Goal: Task Accomplishment & Management: Manage account settings

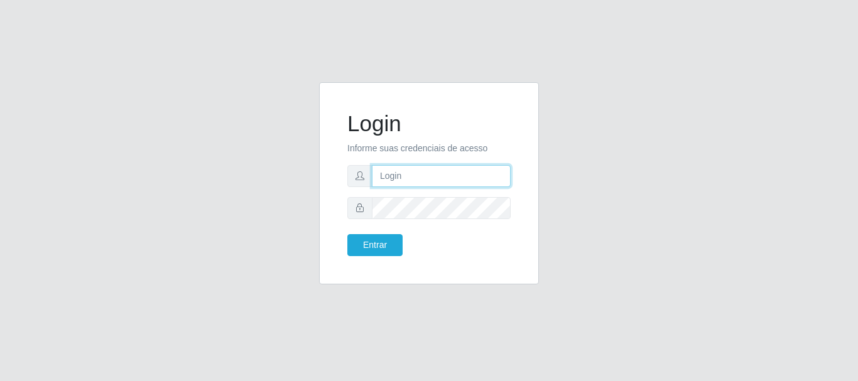
type input "[EMAIL_ADDRESS][DOMAIN_NAME]"
click at [447, 185] on input "[EMAIL_ADDRESS][DOMAIN_NAME]" at bounding box center [441, 176] width 139 height 22
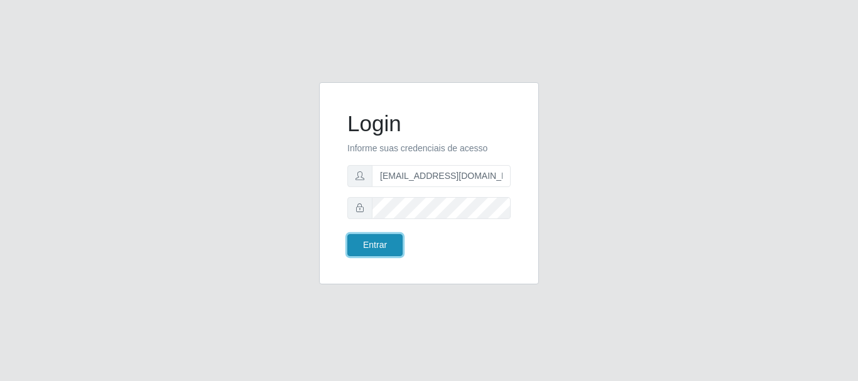
click at [393, 241] on button "Entrar" at bounding box center [374, 245] width 55 height 22
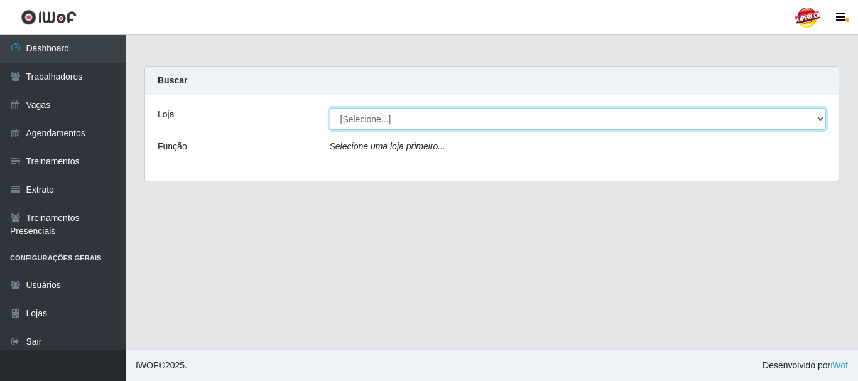
drag, startPoint x: 450, startPoint y: 121, endPoint x: 382, endPoint y: 124, distance: 67.9
click at [382, 124] on select "[Selecione...] Supercop - [GEOGRAPHIC_DATA]" at bounding box center [578, 119] width 497 height 22
select select "522"
click at [330, 108] on select "[Selecione...] Supercop - [GEOGRAPHIC_DATA]" at bounding box center [578, 119] width 497 height 22
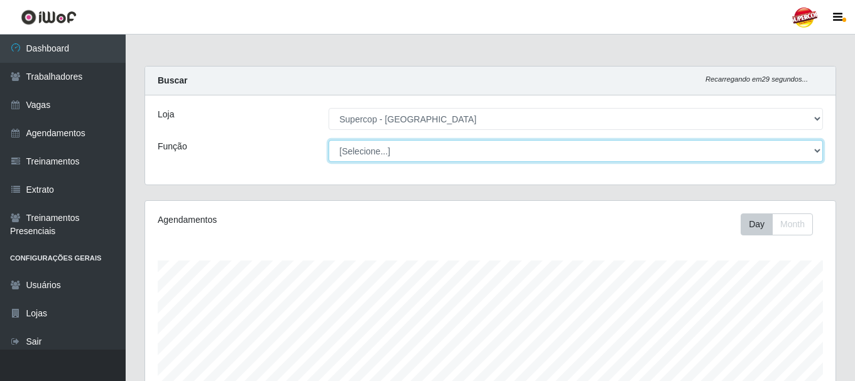
scroll to position [261, 690]
click at [366, 149] on select "[Selecione...] Balconista de Padaria Balconista de Padaria + Balconista de Pada…" at bounding box center [575, 151] width 494 height 22
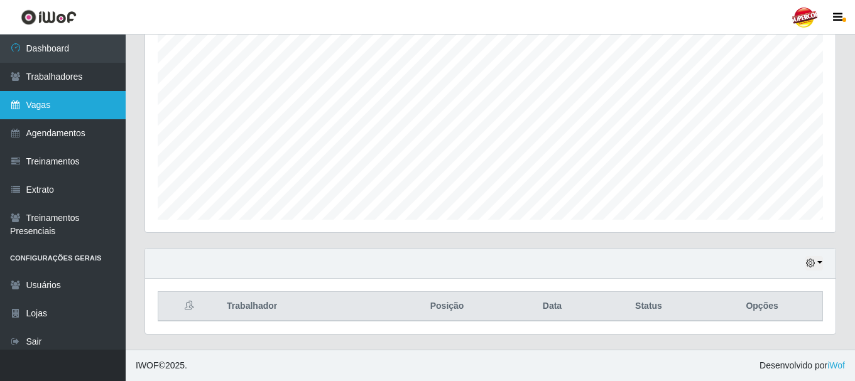
click at [76, 107] on link "Vagas" at bounding box center [63, 105] width 126 height 28
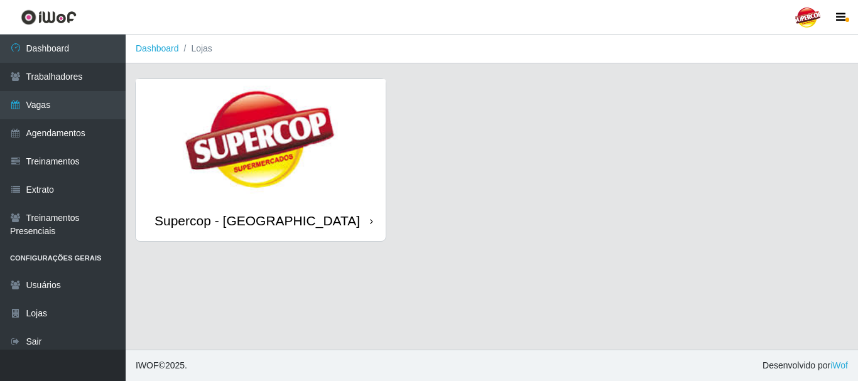
click at [214, 176] on img at bounding box center [261, 139] width 250 height 121
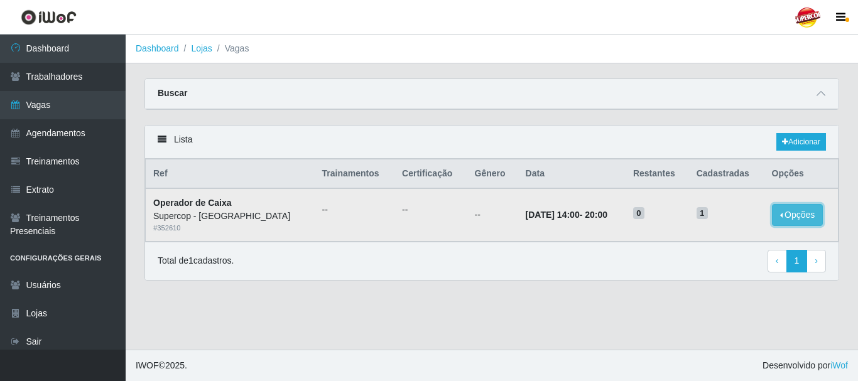
click at [791, 223] on button "Opções" at bounding box center [798, 215] width 52 height 22
click at [736, 284] on div "Lista Adicionar Ref Trainamentos Certificação Gênero Data Restantes Cadastradas…" at bounding box center [491, 210] width 713 height 171
drag, startPoint x: 193, startPoint y: 220, endPoint x: 163, endPoint y: 198, distance: 36.8
click at [165, 200] on td "Operador de Caixa Supercop - [GEOGRAPHIC_DATA] # 352610" at bounding box center [230, 214] width 169 height 53
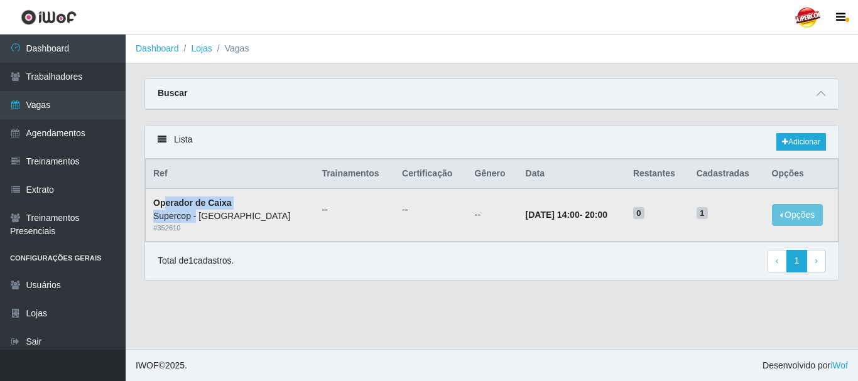
click at [164, 199] on strong "Operador de Caixa" at bounding box center [192, 203] width 79 height 10
click at [160, 199] on strong "Operador de Caixa" at bounding box center [192, 203] width 79 height 10
drag, startPoint x: 155, startPoint y: 200, endPoint x: 317, endPoint y: 233, distance: 165.4
click at [317, 233] on tr "Operador de Caixa Supercop - [GEOGRAPHIC_DATA] # 352610 -- -- -- [DATE] 14:00 -…" at bounding box center [492, 214] width 693 height 53
click at [219, 225] on div "# 352610" at bounding box center [230, 228] width 154 height 11
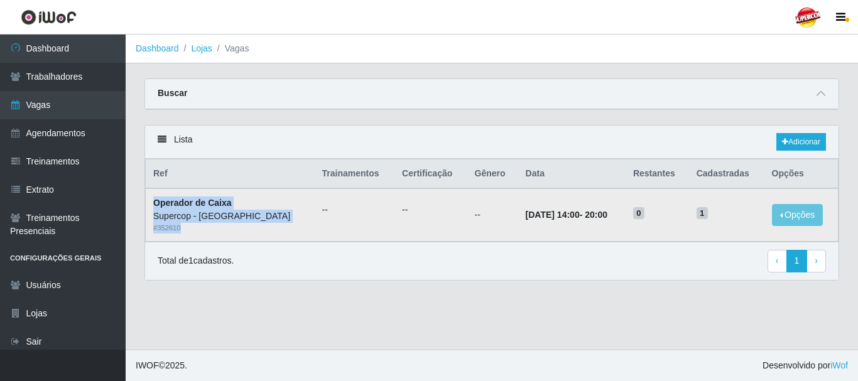
drag, startPoint x: 195, startPoint y: 230, endPoint x: 155, endPoint y: 191, distance: 56.0
click at [155, 191] on td "Operador de Caixa Supercop - [GEOGRAPHIC_DATA] # 352610" at bounding box center [230, 214] width 169 height 53
click at [208, 239] on td "Operador de Caixa Supercop - [GEOGRAPHIC_DATA] # 352610" at bounding box center [230, 214] width 169 height 53
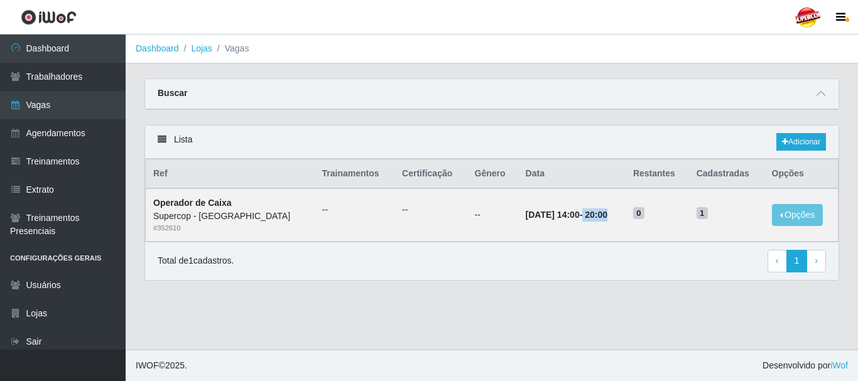
drag, startPoint x: 577, startPoint y: 232, endPoint x: 624, endPoint y: 246, distance: 48.5
click at [624, 246] on div "Lista Adicionar Ref Trainamentos Certificação Gênero Data Restantes Cadastradas…" at bounding box center [491, 203] width 695 height 156
click at [636, 224] on td "0" at bounding box center [657, 214] width 63 height 53
click at [784, 223] on button "Opções" at bounding box center [798, 215] width 52 height 22
click at [244, 213] on div "Supercop - [GEOGRAPHIC_DATA]" at bounding box center [230, 216] width 154 height 13
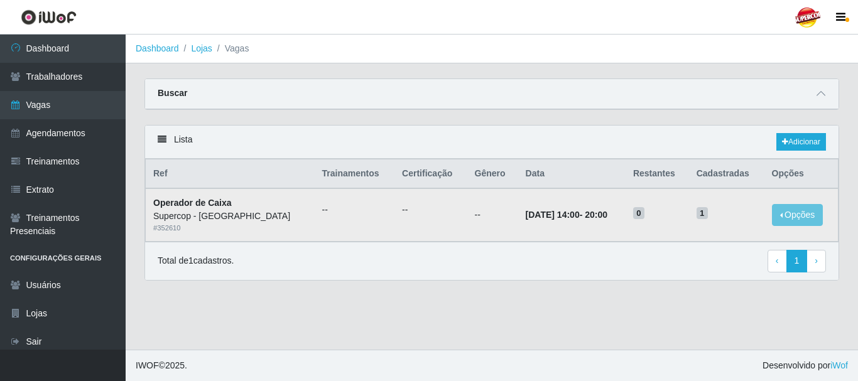
click at [202, 207] on strong "Operador de Caixa" at bounding box center [192, 203] width 79 height 10
click at [199, 204] on strong "Operador de Caixa" at bounding box center [192, 203] width 79 height 10
click at [209, 222] on div "Supercop - [GEOGRAPHIC_DATA]" at bounding box center [230, 216] width 154 height 13
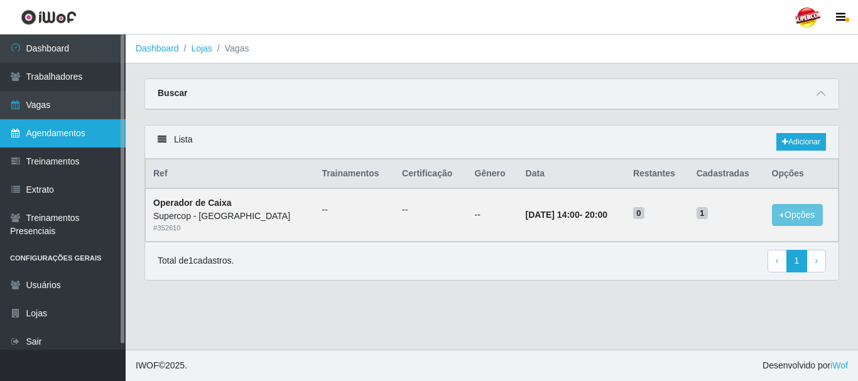
click at [92, 143] on link "Agendamentos" at bounding box center [63, 133] width 126 height 28
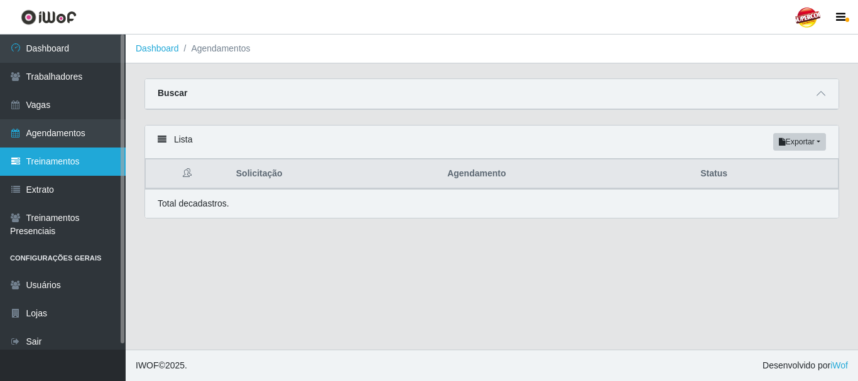
click at [79, 153] on link "Treinamentos" at bounding box center [63, 162] width 126 height 28
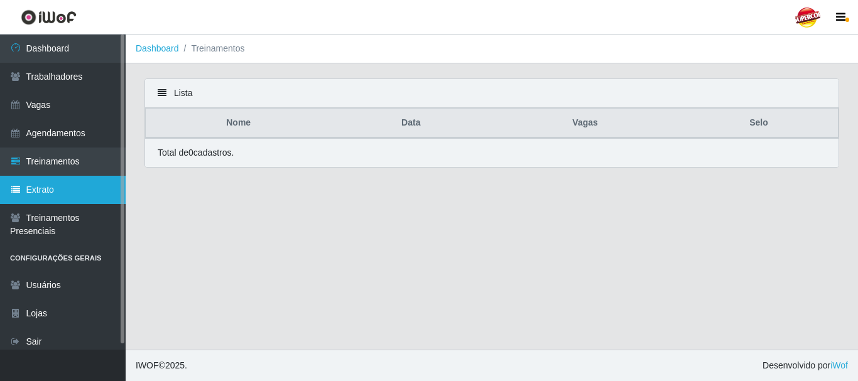
click at [72, 189] on link "Extrato" at bounding box center [63, 190] width 126 height 28
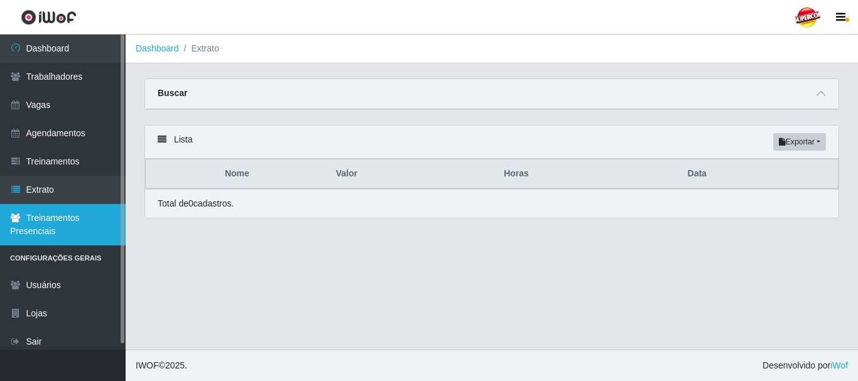
click at [74, 205] on link "Treinamentos Presenciais" at bounding box center [63, 224] width 126 height 41
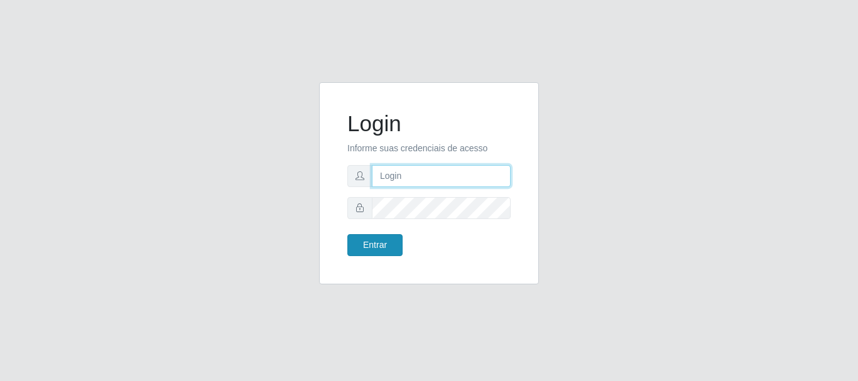
type input "[EMAIL_ADDRESS][DOMAIN_NAME]"
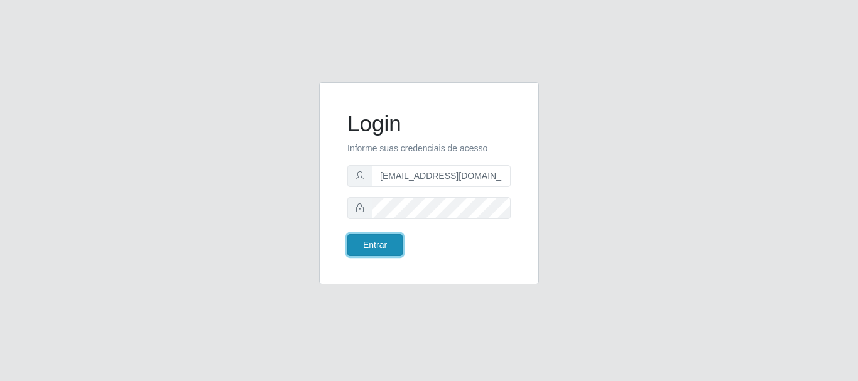
click at [390, 237] on button "Entrar" at bounding box center [374, 245] width 55 height 22
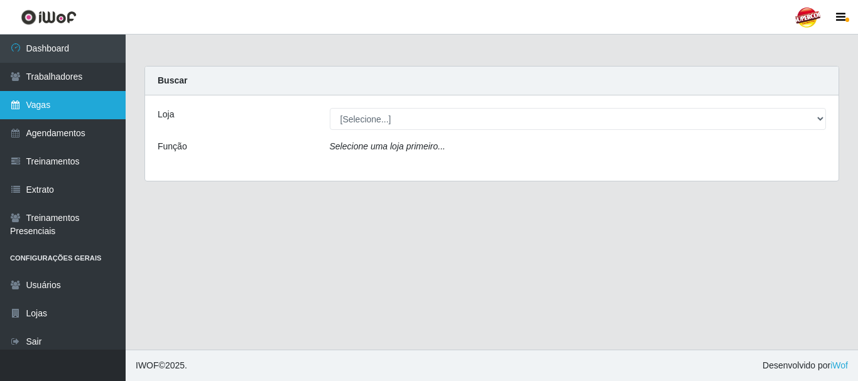
click at [60, 107] on link "Vagas" at bounding box center [63, 105] width 126 height 28
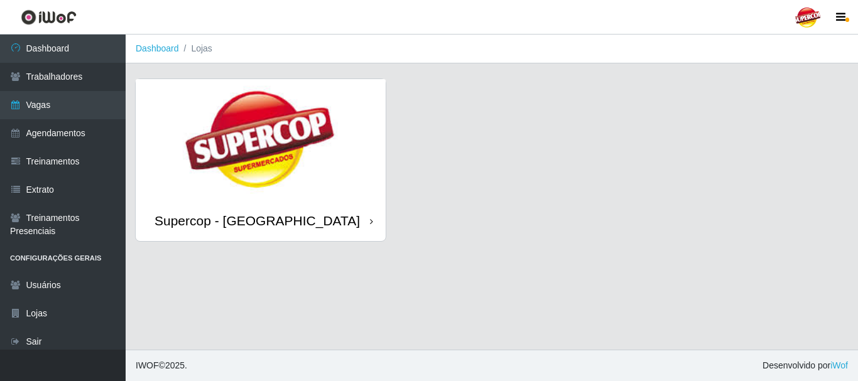
click at [215, 161] on img at bounding box center [261, 139] width 250 height 121
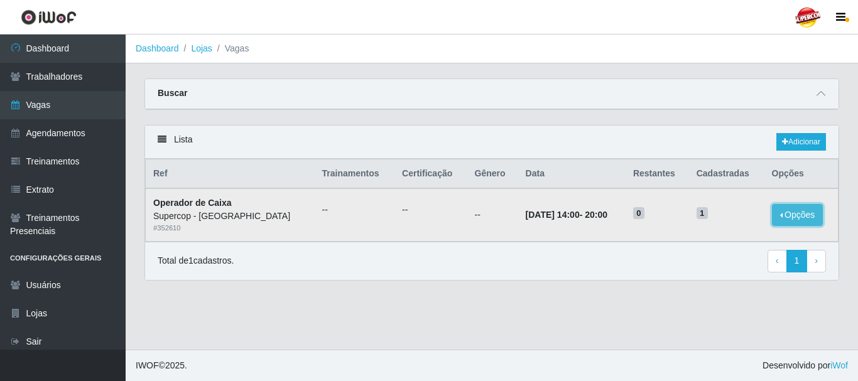
click at [793, 222] on button "Opções" at bounding box center [798, 215] width 52 height 22
click at [781, 219] on button "Opções" at bounding box center [798, 215] width 52 height 22
click at [697, 218] on link "Editar" at bounding box center [701, 217] width 36 height 10
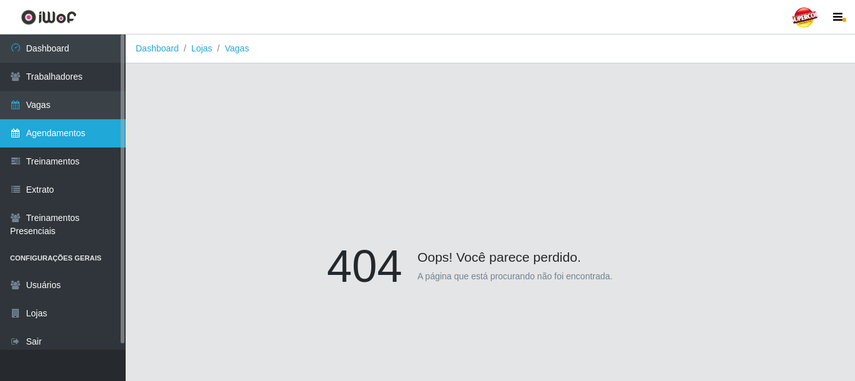
click at [69, 130] on link "Agendamentos" at bounding box center [63, 133] width 126 height 28
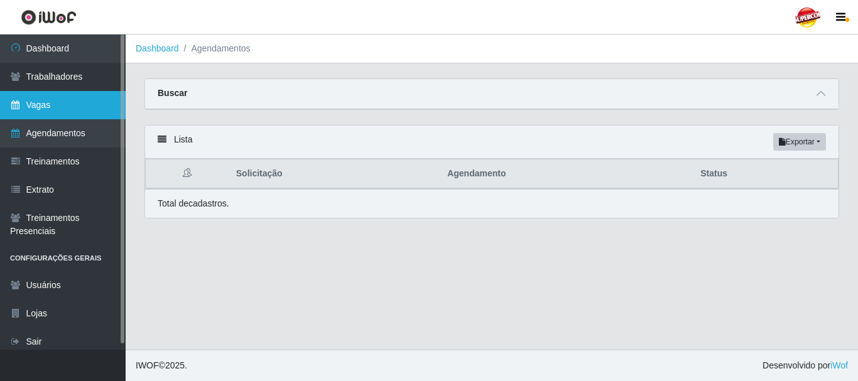
click at [50, 106] on link "Vagas" at bounding box center [63, 105] width 126 height 28
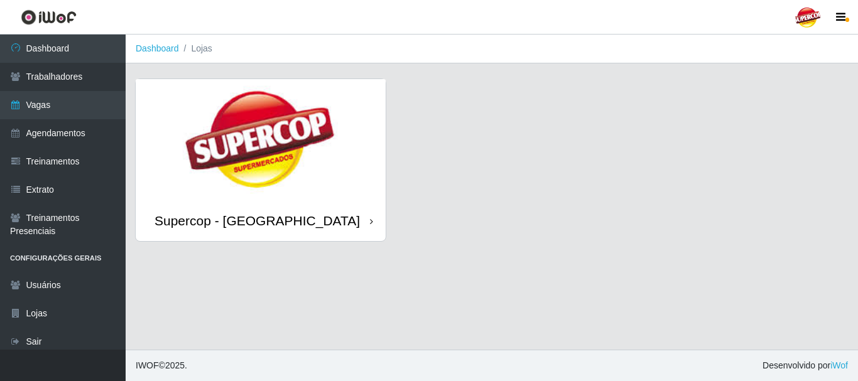
click at [298, 167] on img at bounding box center [261, 139] width 250 height 121
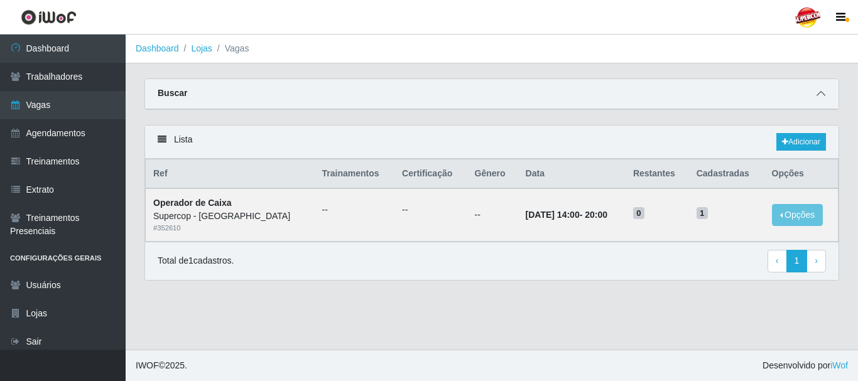
click at [820, 100] on span at bounding box center [820, 94] width 15 height 14
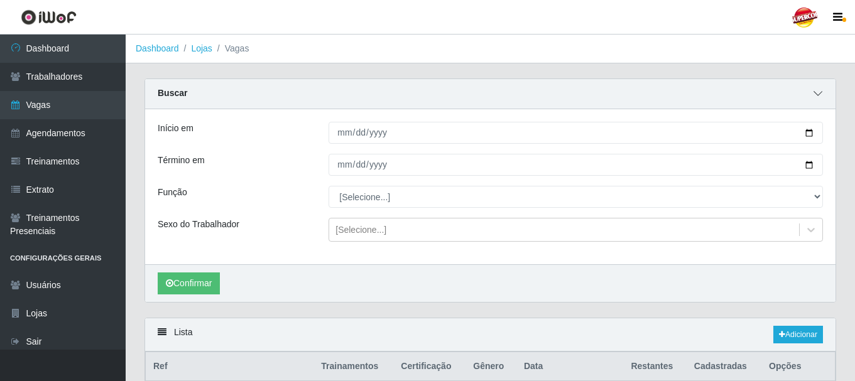
click at [820, 97] on icon at bounding box center [817, 93] width 9 height 9
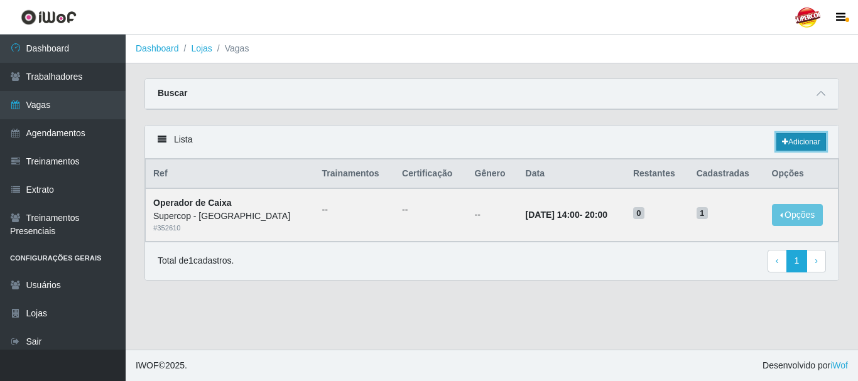
click at [787, 142] on link "Adicionar" at bounding box center [801, 142] width 50 height 18
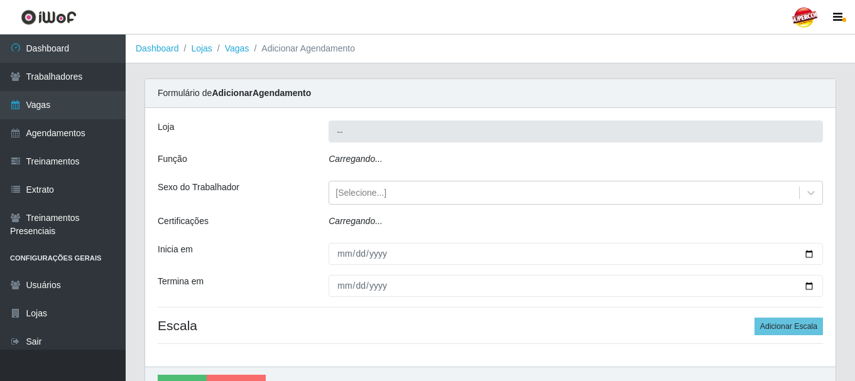
type input "Supercop - [GEOGRAPHIC_DATA]"
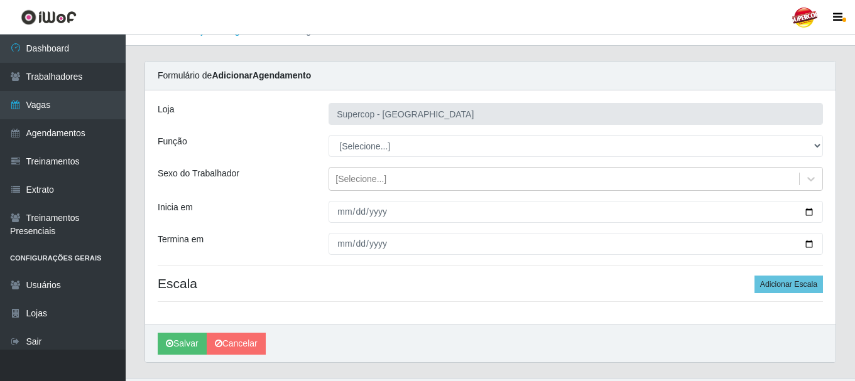
scroll to position [46, 0]
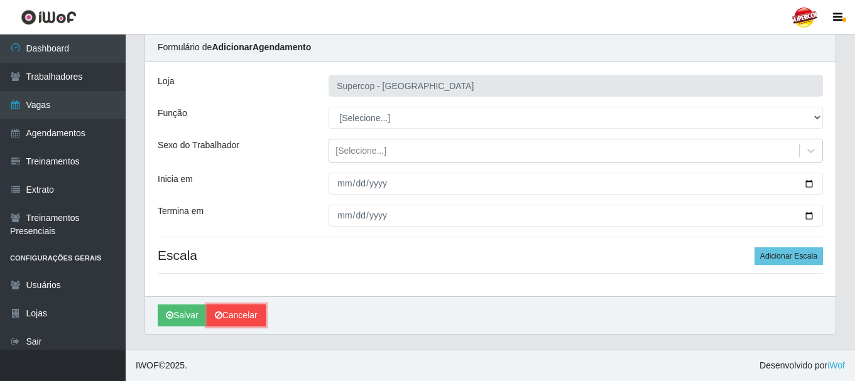
click at [239, 312] on link "Cancelar" at bounding box center [236, 316] width 59 height 22
click at [239, 312] on main "Dashboard Lojas Vagas Adicionar Agendamento Carregando... Formulário de Adicion…" at bounding box center [490, 169] width 729 height 361
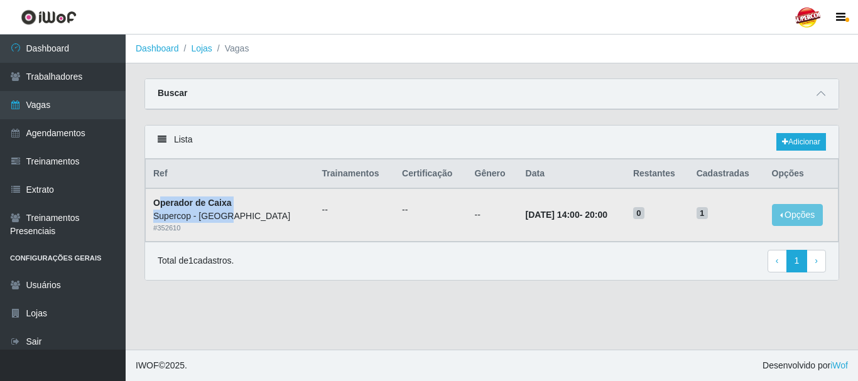
drag, startPoint x: 160, startPoint y: 198, endPoint x: 246, endPoint y: 217, distance: 87.3
click at [232, 214] on td "Operador de Caixa Supercop - [GEOGRAPHIC_DATA] # 352610" at bounding box center [230, 214] width 169 height 53
click at [246, 217] on div "Supercop - [GEOGRAPHIC_DATA]" at bounding box center [230, 216] width 154 height 13
drag, startPoint x: 273, startPoint y: 209, endPoint x: 320, endPoint y: 215, distance: 48.2
click at [311, 214] on tr "Operador de Caixa Supercop - [GEOGRAPHIC_DATA] # 352610 -- -- -- [DATE] 14:00 -…" at bounding box center [492, 214] width 693 height 53
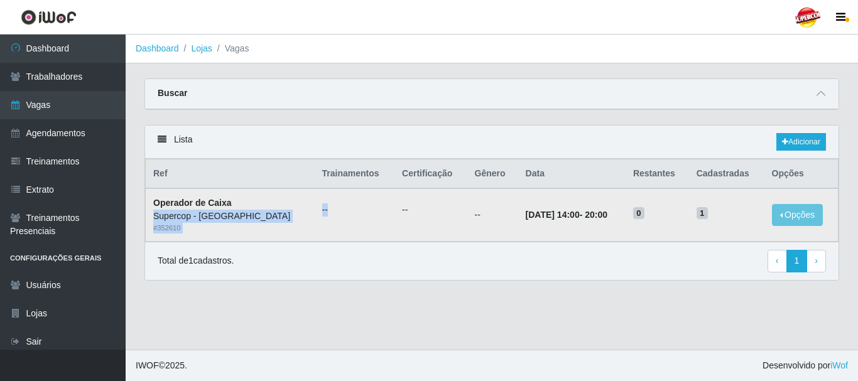
click at [335, 215] on ul "--" at bounding box center [354, 209] width 65 height 13
click at [198, 200] on strong "Operador de Caixa" at bounding box center [192, 203] width 79 height 10
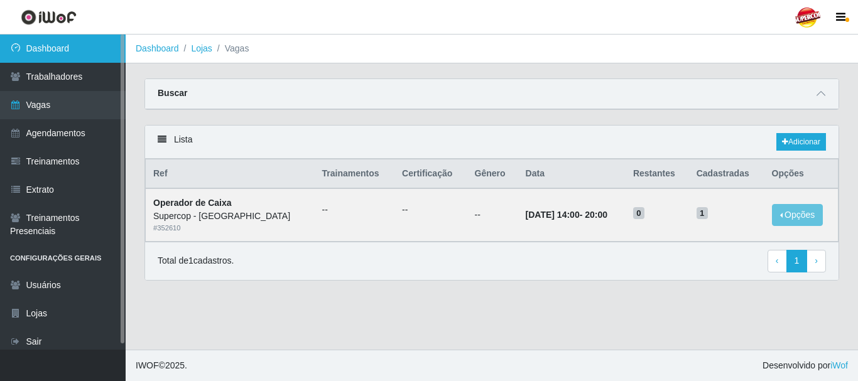
click at [58, 59] on link "Dashboard" at bounding box center [63, 49] width 126 height 28
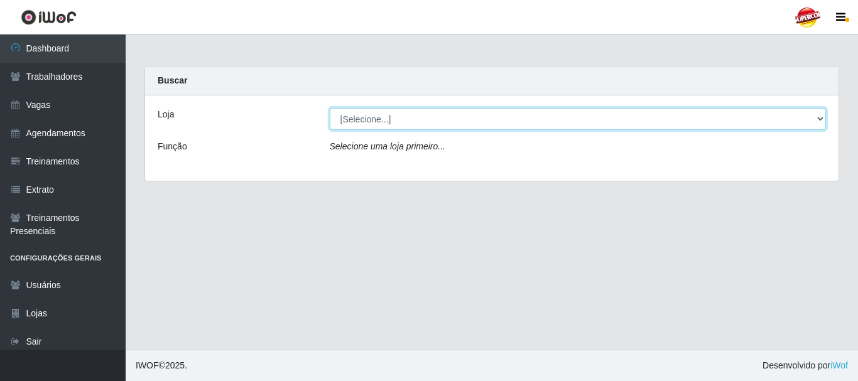
click at [366, 122] on select "[Selecione...] Supercop - [GEOGRAPHIC_DATA]" at bounding box center [578, 119] width 497 height 22
select select "522"
click at [330, 108] on select "[Selecione...] Supercop - [GEOGRAPHIC_DATA]" at bounding box center [578, 119] width 497 height 22
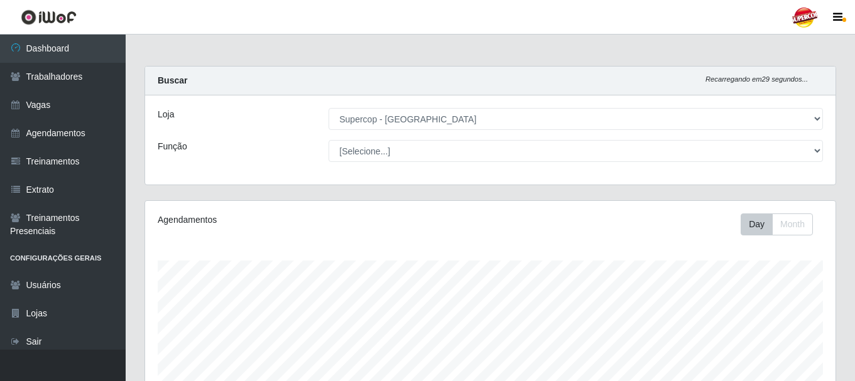
scroll to position [261, 690]
click at [381, 156] on select "[Selecione...] Balconista de Padaria Balconista de Padaria + Balconista de Pada…" at bounding box center [575, 151] width 494 height 22
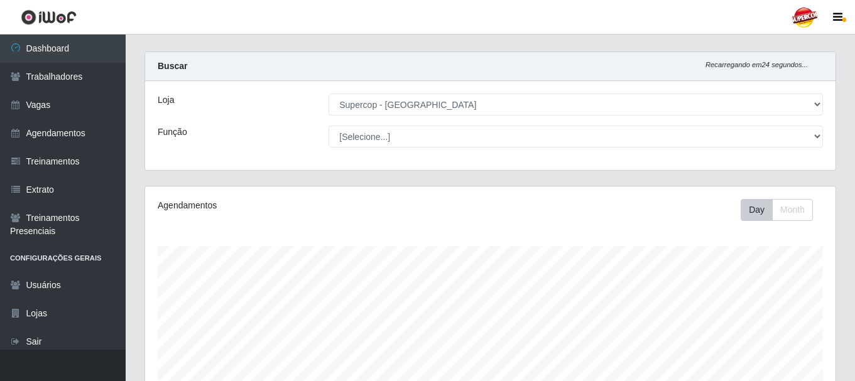
scroll to position [0, 0]
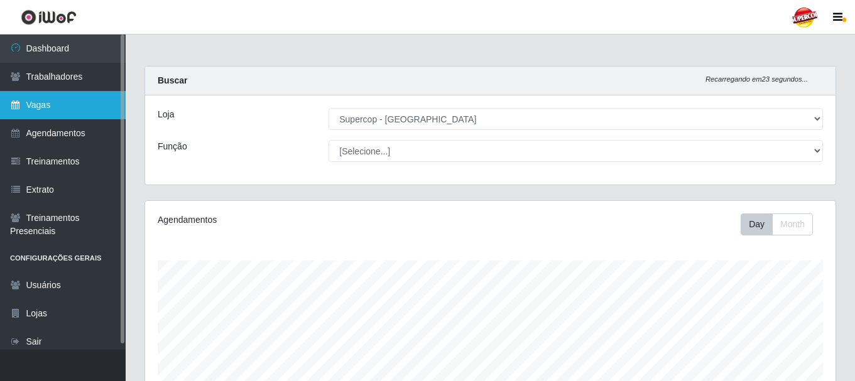
click at [74, 116] on link "Vagas" at bounding box center [63, 105] width 126 height 28
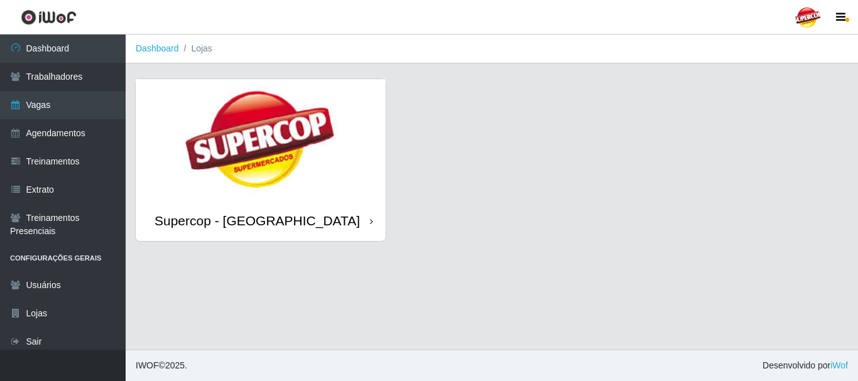
click at [350, 140] on img at bounding box center [261, 139] width 250 height 121
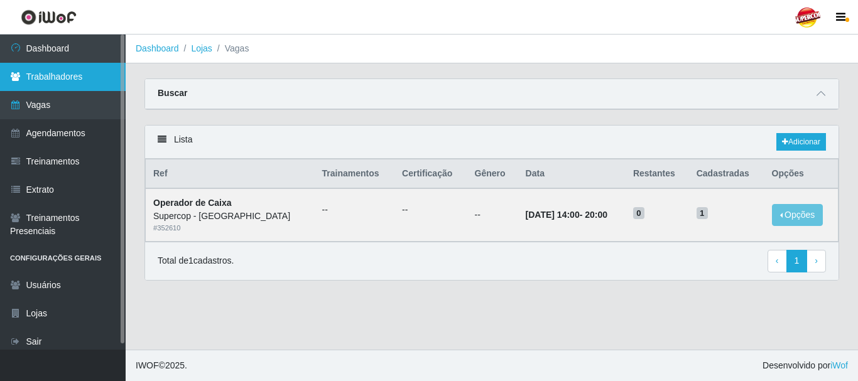
click at [56, 82] on link "Trabalhadores" at bounding box center [63, 77] width 126 height 28
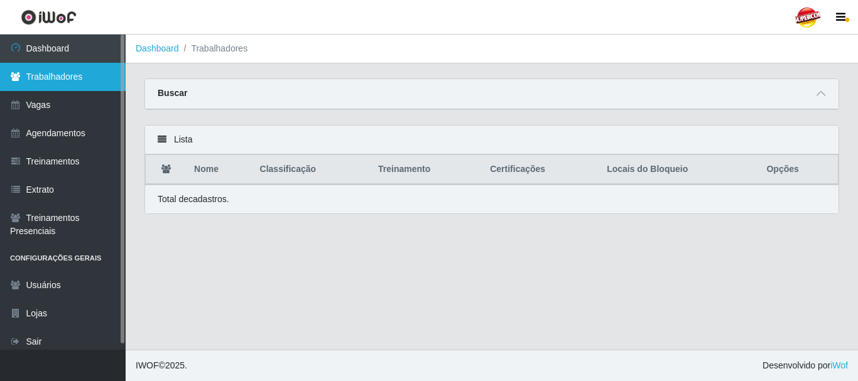
click at [111, 79] on link "Trabalhadores" at bounding box center [63, 77] width 126 height 28
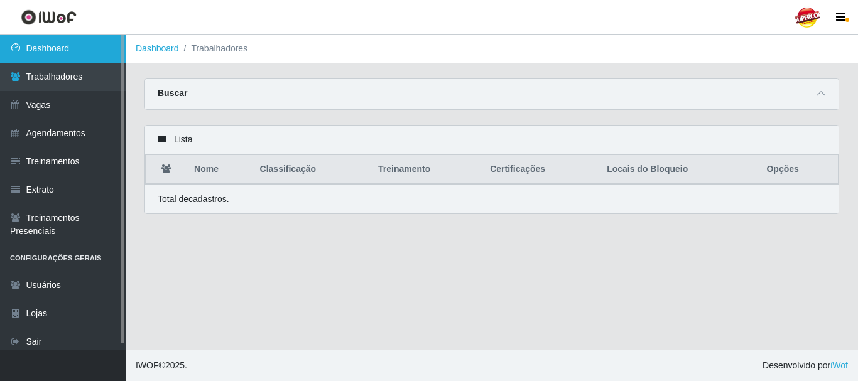
click at [56, 56] on link "Dashboard" at bounding box center [63, 49] width 126 height 28
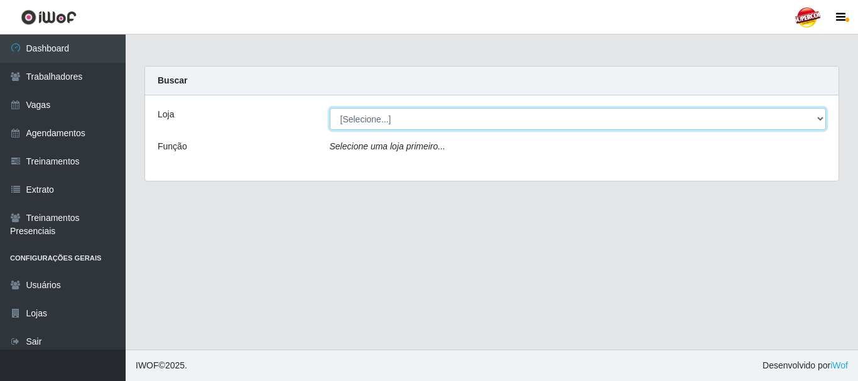
click at [555, 127] on select "[Selecione...] Supercop - [GEOGRAPHIC_DATA]" at bounding box center [578, 119] width 497 height 22
click at [410, 128] on select "[Selecione...] Supercop - [GEOGRAPHIC_DATA]" at bounding box center [578, 119] width 497 height 22
select select "522"
click at [330, 108] on select "[Selecione...] Supercop - [GEOGRAPHIC_DATA]" at bounding box center [578, 119] width 497 height 22
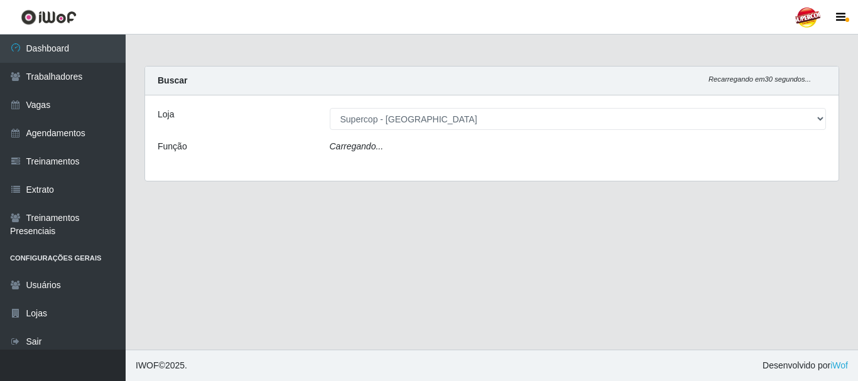
click at [384, 147] on div "Carregando..." at bounding box center [578, 149] width 516 height 18
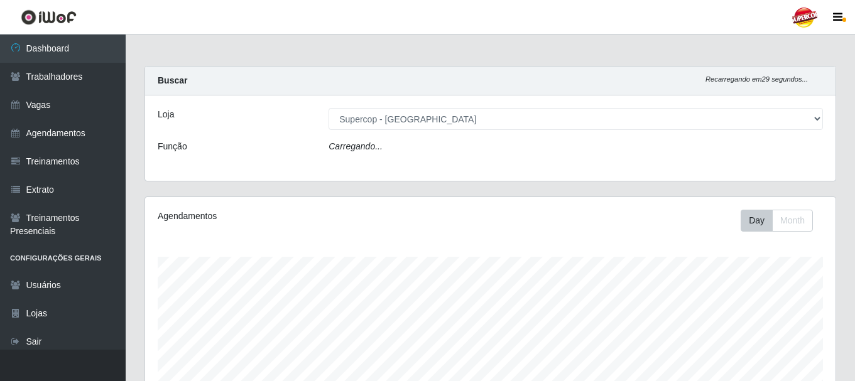
scroll to position [261, 690]
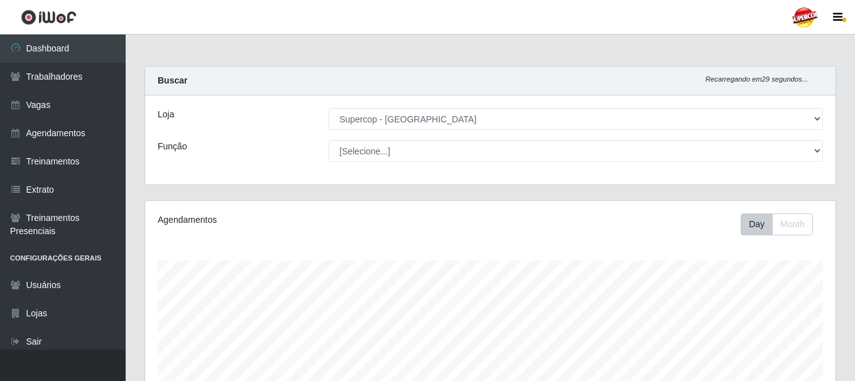
click at [383, 162] on div "Loja [Selecione...] Supercop - São Francisco Função [Selecione...] Balconista d…" at bounding box center [490, 139] width 690 height 89
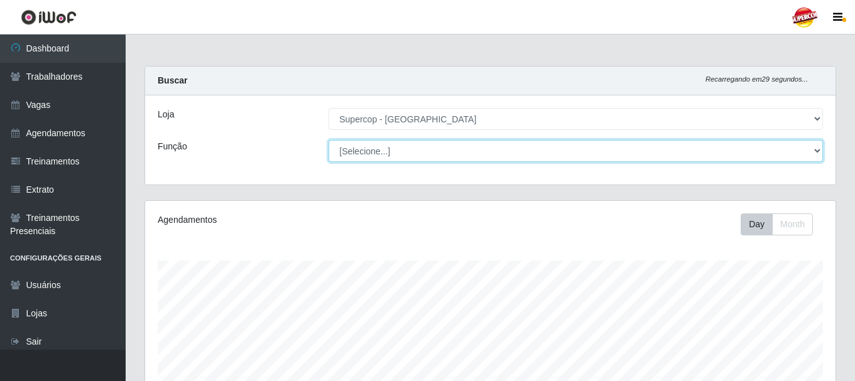
click at [388, 155] on select "[Selecione...] Balconista de Padaria Balconista de Padaria + Balconista de Pada…" at bounding box center [575, 151] width 494 height 22
click at [386, 157] on select "[Selecione...] Balconista de Padaria Balconista de Padaria + Balconista de Pada…" at bounding box center [575, 151] width 494 height 22
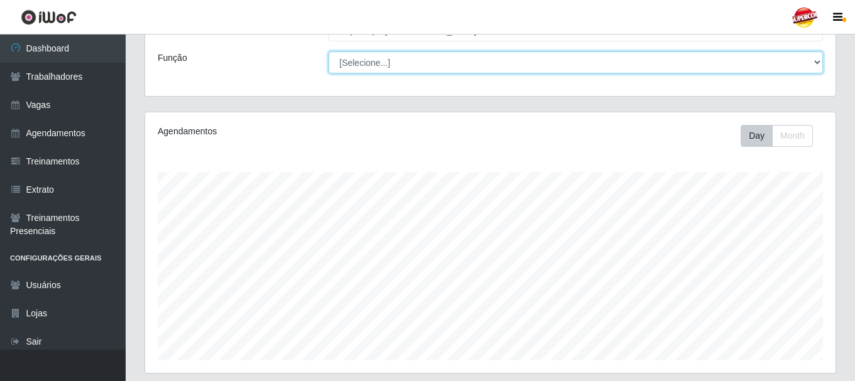
scroll to position [229, 0]
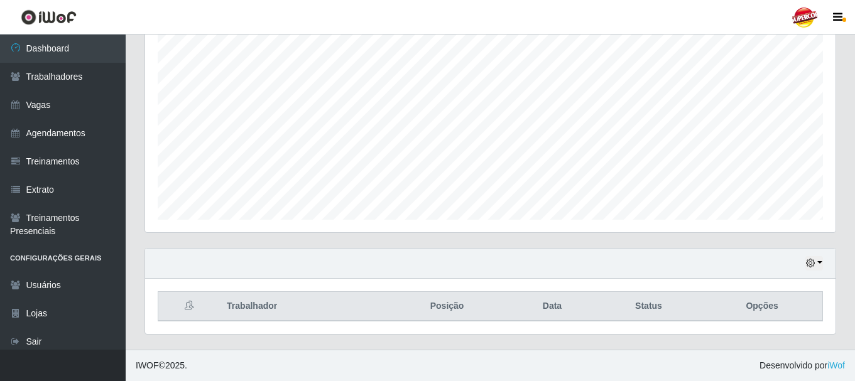
click at [810, 275] on div "Hoje 1 dia 3 dias 1 Semana Não encerrados" at bounding box center [490, 264] width 690 height 30
click at [815, 261] on button "button" at bounding box center [814, 263] width 18 height 14
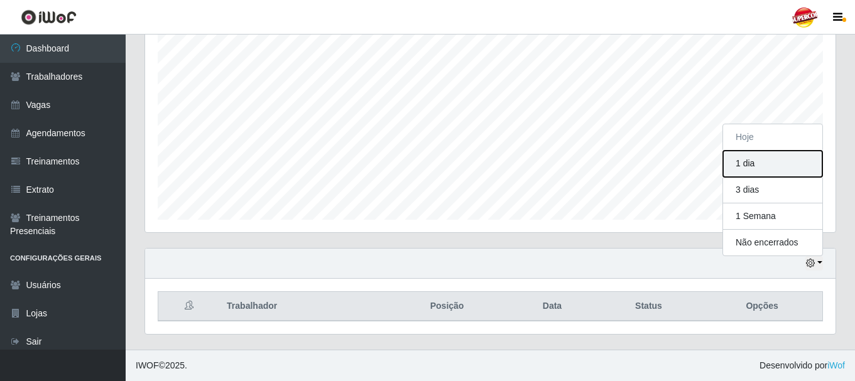
click at [757, 163] on button "1 dia" at bounding box center [772, 164] width 99 height 26
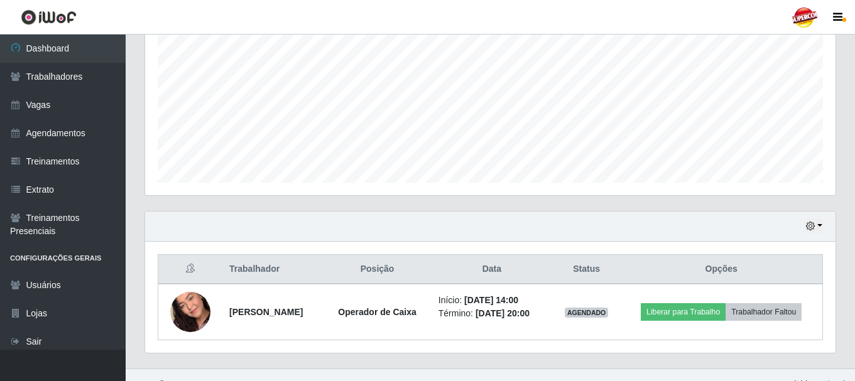
scroll to position [285, 0]
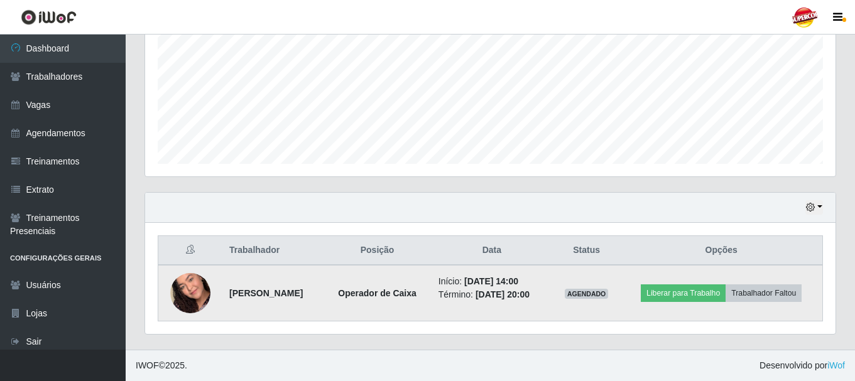
drag, startPoint x: 305, startPoint y: 293, endPoint x: 224, endPoint y: 296, distance: 81.1
click at [229, 296] on strong "Rayane Kelly Oliveira da Silva" at bounding box center [265, 293] width 73 height 10
click at [323, 283] on td "Rayane Kelly Oliveira da Silva" at bounding box center [273, 293] width 102 height 57
drag, startPoint x: 395, startPoint y: 294, endPoint x: 420, endPoint y: 297, distance: 25.3
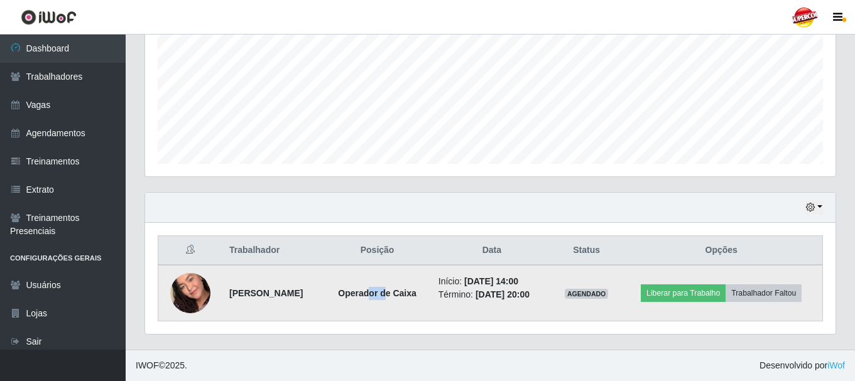
click at [416, 296] on strong "Operador de Caixa" at bounding box center [377, 293] width 79 height 10
click at [323, 290] on td "Rayane Kelly Oliveira da Silva" at bounding box center [273, 293] width 102 height 57
drag, startPoint x: 363, startPoint y: 293, endPoint x: 391, endPoint y: 296, distance: 28.5
click at [386, 296] on td "Operador de Caixa" at bounding box center [376, 293] width 107 height 57
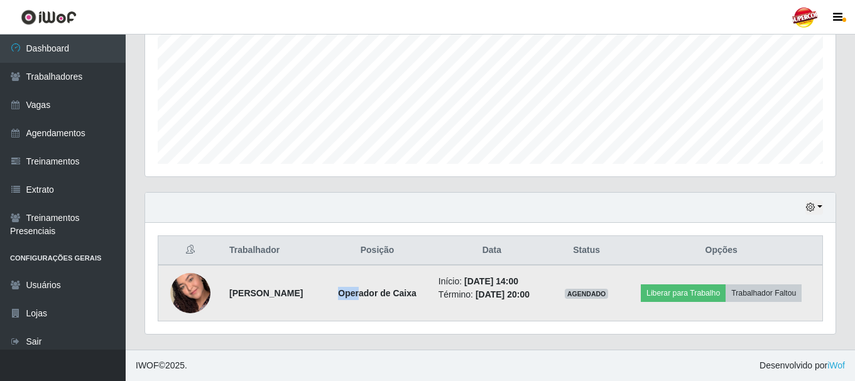
click at [389, 296] on strong "Operador de Caixa" at bounding box center [377, 293] width 79 height 10
click at [391, 296] on strong "Operador de Caixa" at bounding box center [377, 293] width 79 height 10
drag, startPoint x: 396, startPoint y: 296, endPoint x: 443, endPoint y: 295, distance: 47.1
click at [416, 295] on strong "Operador de Caixa" at bounding box center [377, 293] width 79 height 10
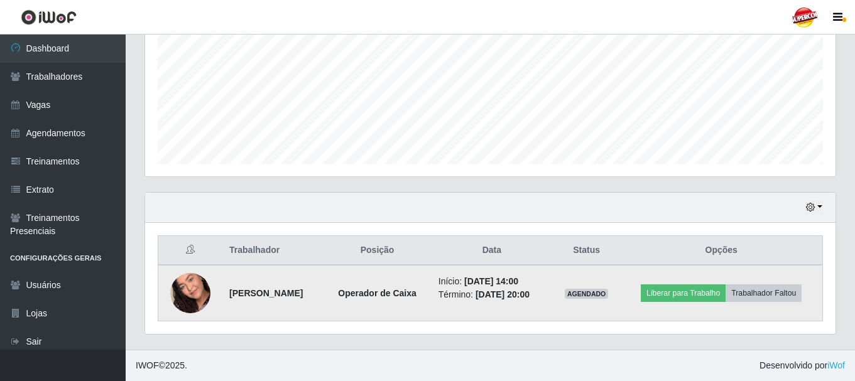
click at [416, 293] on strong "Operador de Caixa" at bounding box center [377, 293] width 79 height 10
click at [260, 298] on strong "Rayane Kelly Oliveira da Silva" at bounding box center [265, 293] width 73 height 10
drag, startPoint x: 271, startPoint y: 285, endPoint x: 325, endPoint y: 301, distance: 57.0
click at [323, 301] on td "Rayane Kelly Oliveira da Silva" at bounding box center [273, 293] width 102 height 57
click at [323, 300] on td "Rayane Kelly Oliveira da Silva" at bounding box center [273, 293] width 102 height 57
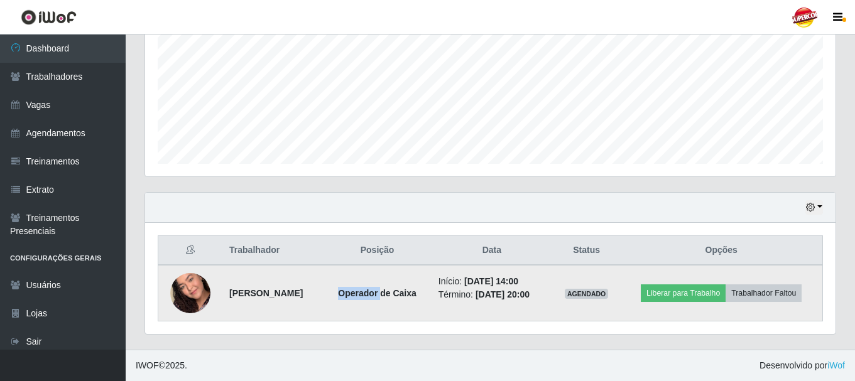
drag, startPoint x: 366, startPoint y: 292, endPoint x: 413, endPoint y: 296, distance: 47.3
click at [409, 295] on td "Operador de Caixa" at bounding box center [376, 293] width 107 height 57
click at [413, 296] on strong "Operador de Caixa" at bounding box center [377, 293] width 79 height 10
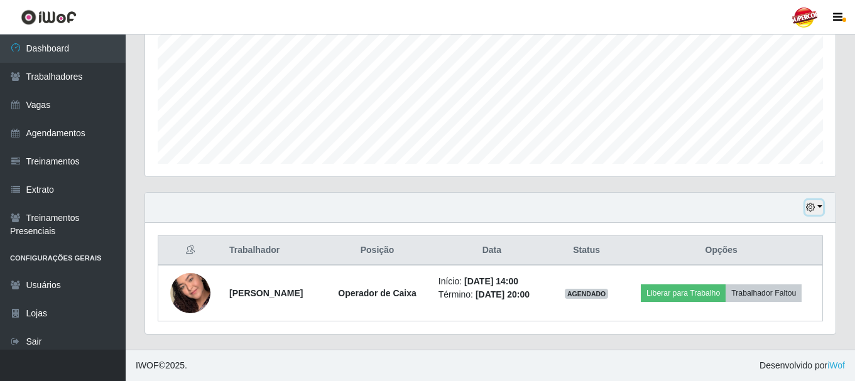
click at [816, 208] on button "button" at bounding box center [814, 207] width 18 height 14
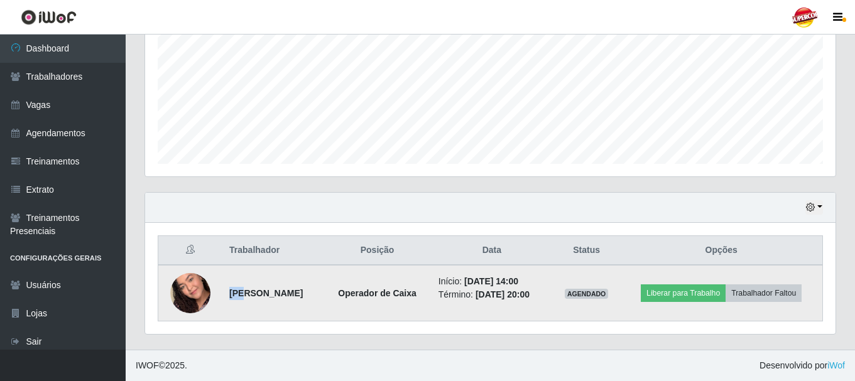
drag, startPoint x: 218, startPoint y: 294, endPoint x: 241, endPoint y: 304, distance: 24.7
click at [241, 304] on td "Rayane Kelly Oliveira da Silva" at bounding box center [273, 293] width 102 height 57
click at [207, 295] on img at bounding box center [190, 294] width 40 height 72
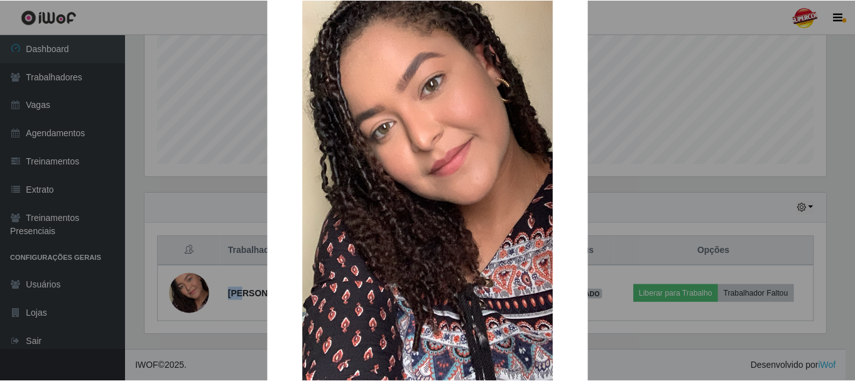
scroll to position [175, 0]
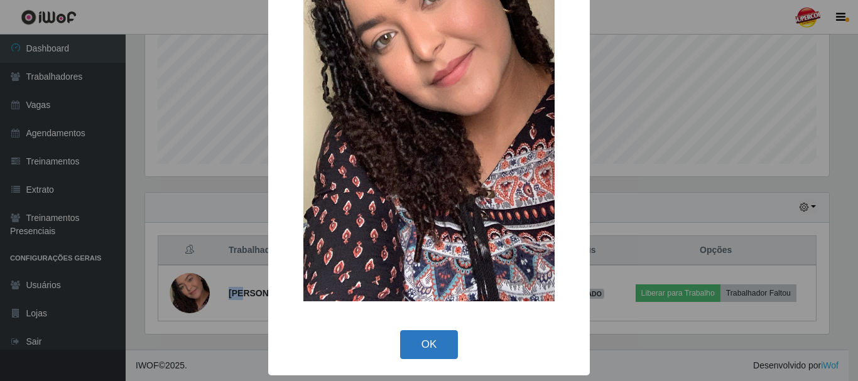
click at [422, 337] on button "OK" at bounding box center [429, 345] width 58 height 30
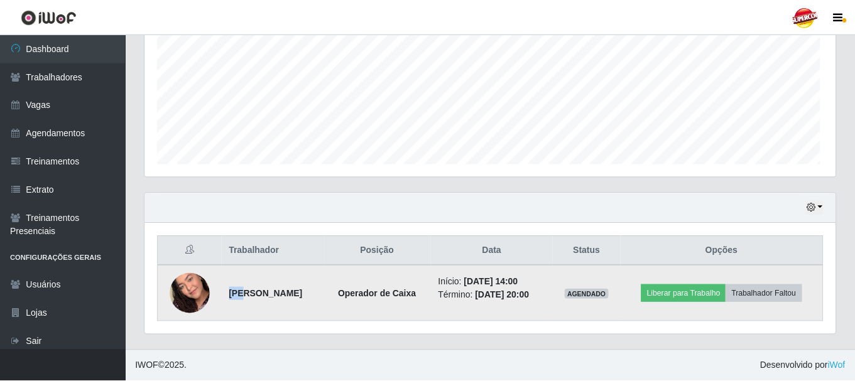
scroll to position [261, 690]
click at [279, 283] on td "Rayane Kelly Oliveira da Silva" at bounding box center [273, 293] width 102 height 57
click at [279, 292] on strong "Rayane Kelly Oliveira da Silva" at bounding box center [265, 293] width 73 height 10
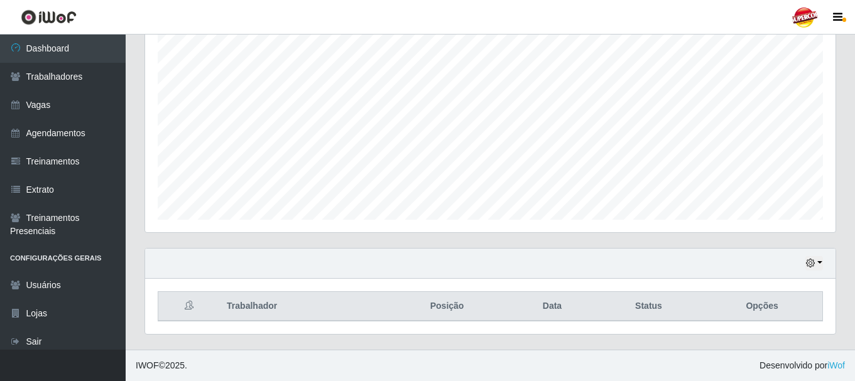
scroll to position [285, 0]
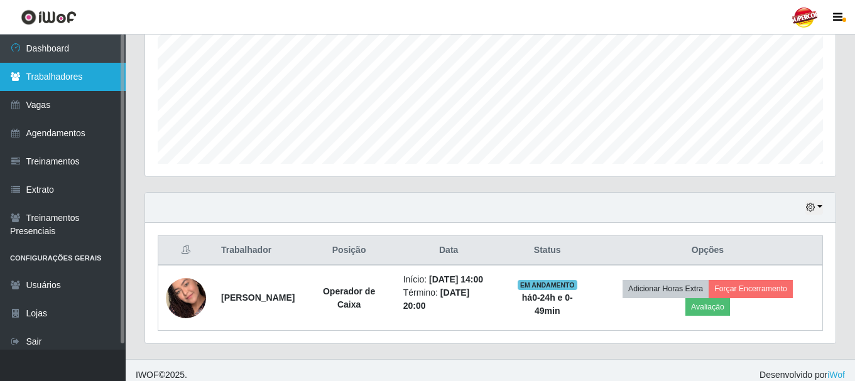
click at [47, 71] on link "Trabalhadores" at bounding box center [63, 77] width 126 height 28
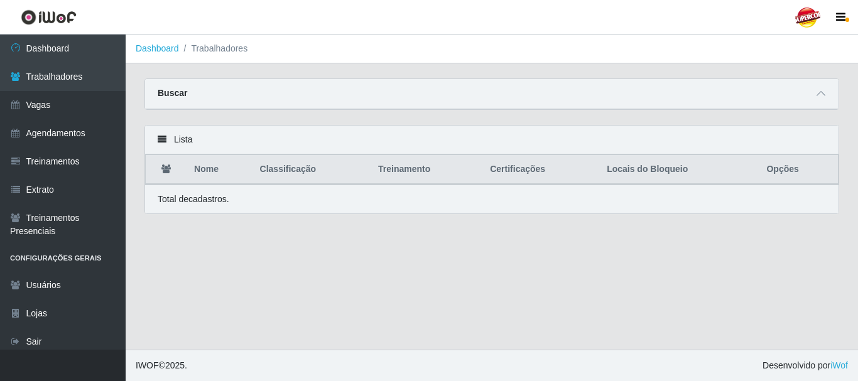
click at [276, 139] on div "Lista" at bounding box center [491, 140] width 693 height 29
click at [298, 76] on main "Dashboard Trabalhadores Carregando... Buscar Nome Confirmar Lista Nome Classifi…" at bounding box center [492, 192] width 732 height 315
click at [281, 86] on div "Buscar" at bounding box center [491, 94] width 693 height 30
click at [270, 92] on div "Buscar" at bounding box center [491, 94] width 693 height 30
click at [168, 144] on div "Lista" at bounding box center [491, 140] width 693 height 29
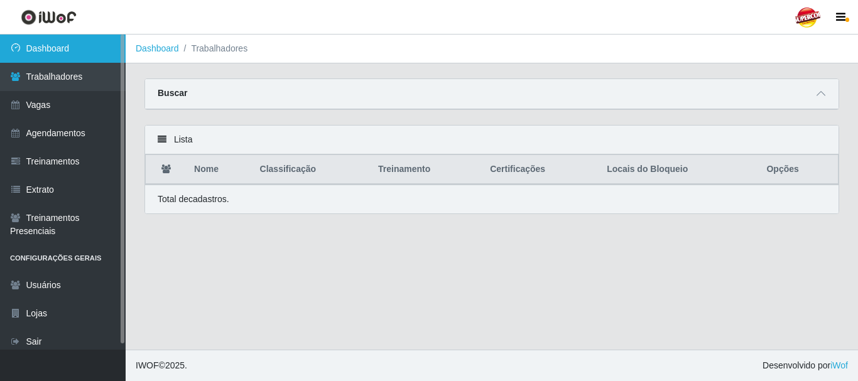
click at [97, 40] on link "Dashboard" at bounding box center [63, 49] width 126 height 28
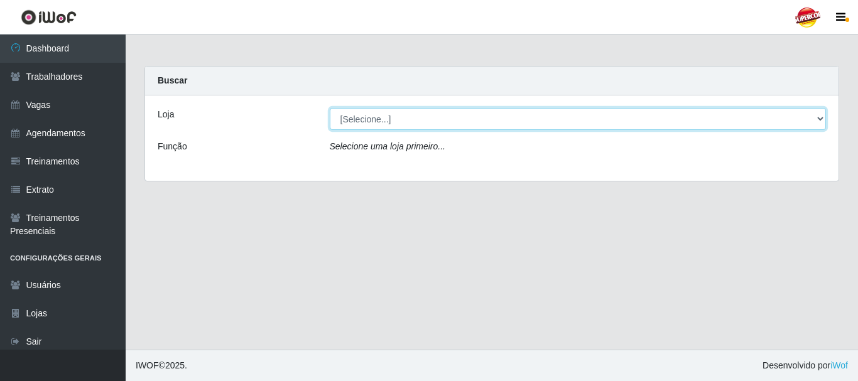
click at [392, 127] on select "[Selecione...] Supercop - [GEOGRAPHIC_DATA]" at bounding box center [578, 119] width 497 height 22
select select "522"
click at [330, 108] on select "[Selecione...] Supercop - [GEOGRAPHIC_DATA]" at bounding box center [578, 119] width 497 height 22
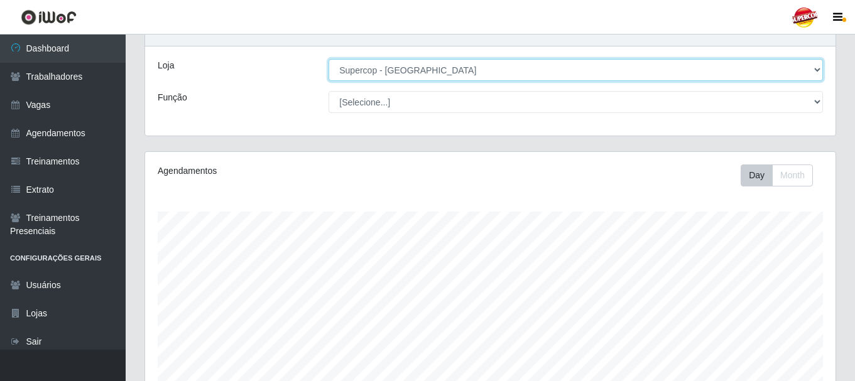
scroll to position [63, 0]
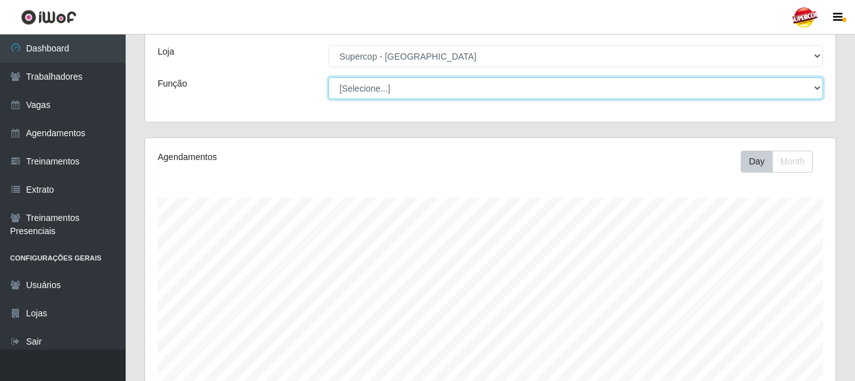
click at [367, 98] on select "[Selecione...] Balconista de Padaria Balconista de Padaria + Balconista de Pada…" at bounding box center [575, 88] width 494 height 22
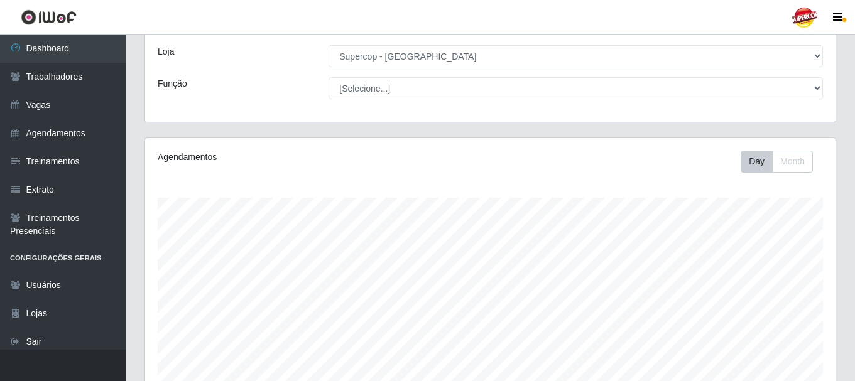
click at [367, 100] on div "Loja [Selecione...] Supercop - São Francisco Função [Selecione...] Balconista d…" at bounding box center [490, 77] width 690 height 89
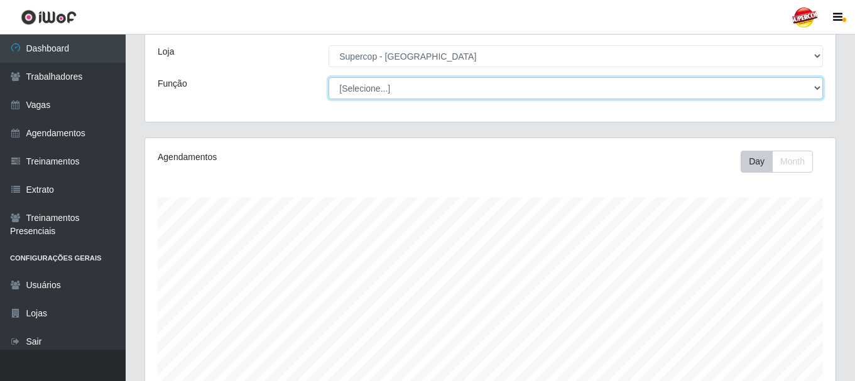
click at [371, 93] on select "[Selecione...] Balconista de Padaria Balconista de Padaria + Balconista de Pada…" at bounding box center [575, 88] width 494 height 22
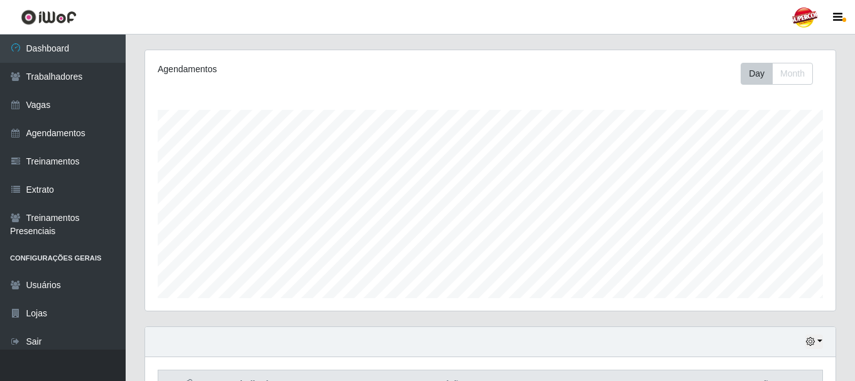
scroll to position [229, 0]
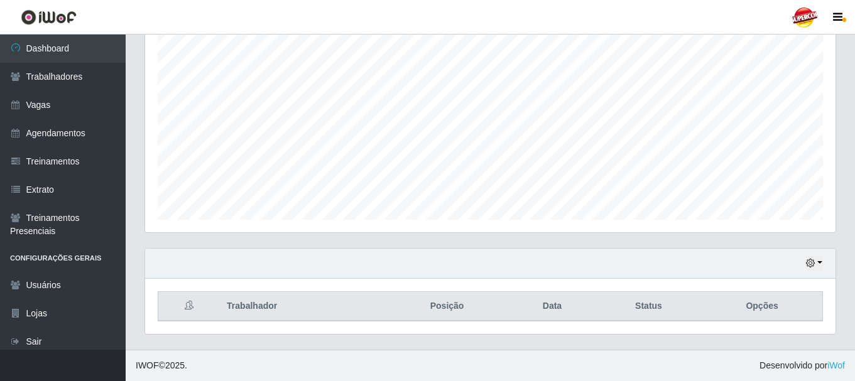
click at [827, 268] on div "Hoje 1 dia 3 dias 1 Semana Não encerrados" at bounding box center [490, 264] width 690 height 30
click at [823, 263] on div "Hoje 1 dia 3 dias 1 Semana Não encerrados" at bounding box center [490, 264] width 690 height 30
click at [816, 263] on button "button" at bounding box center [814, 263] width 18 height 14
click at [802, 269] on div "Hoje 1 dia 3 dias 1 Semana Não encerrados" at bounding box center [490, 264] width 690 height 30
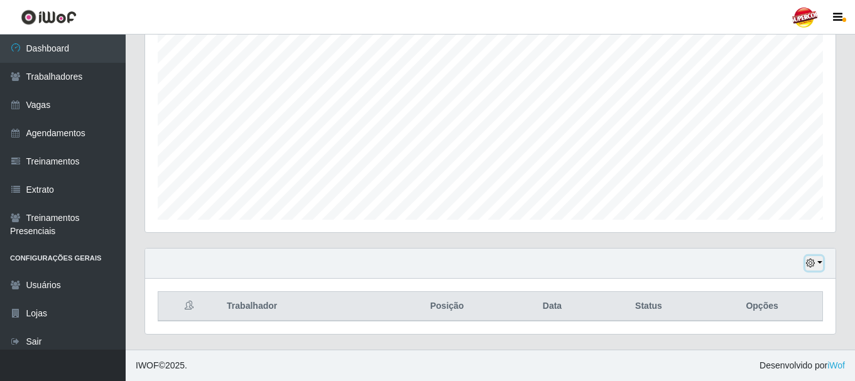
click at [806, 267] on icon "button" at bounding box center [810, 263] width 9 height 9
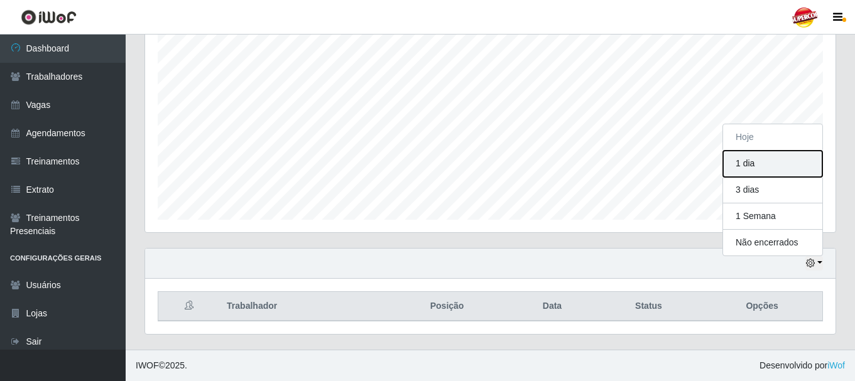
click at [750, 171] on button "1 dia" at bounding box center [772, 164] width 99 height 26
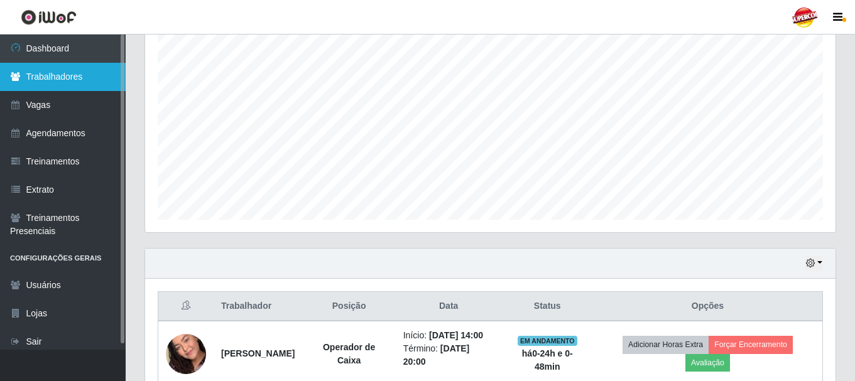
click at [79, 82] on link "Trabalhadores" at bounding box center [63, 77] width 126 height 28
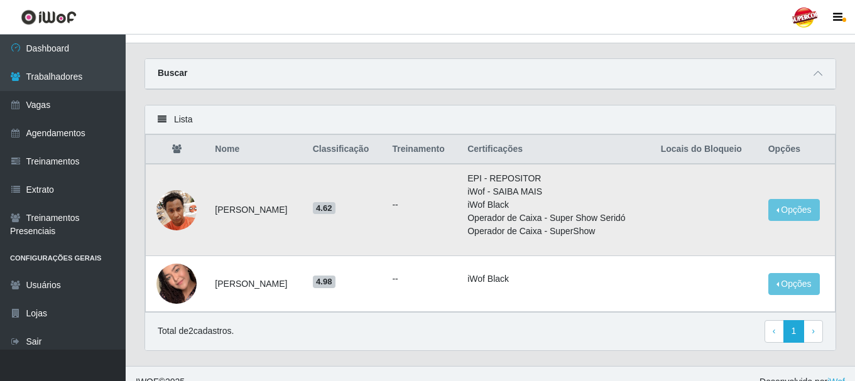
scroll to position [37, 0]
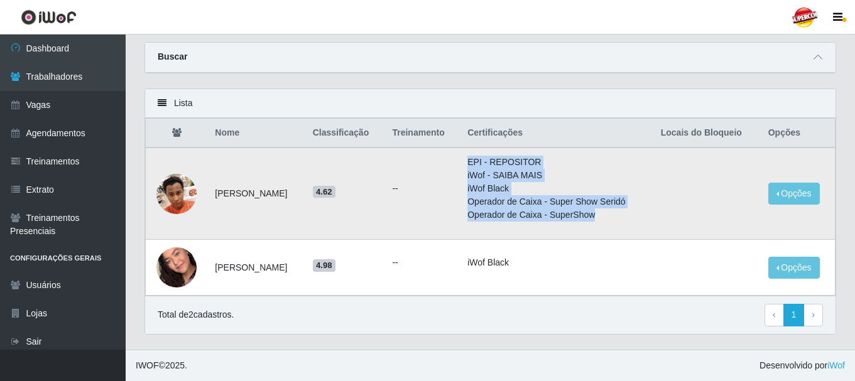
drag, startPoint x: 617, startPoint y: 221, endPoint x: 406, endPoint y: 166, distance: 217.4
click at [475, 168] on tr "Alessandro Paulo da Silva 4.62 -- EPI - REPOSITOR iWof - SAIBA MAIS iWof Black …" at bounding box center [491, 194] width 690 height 92
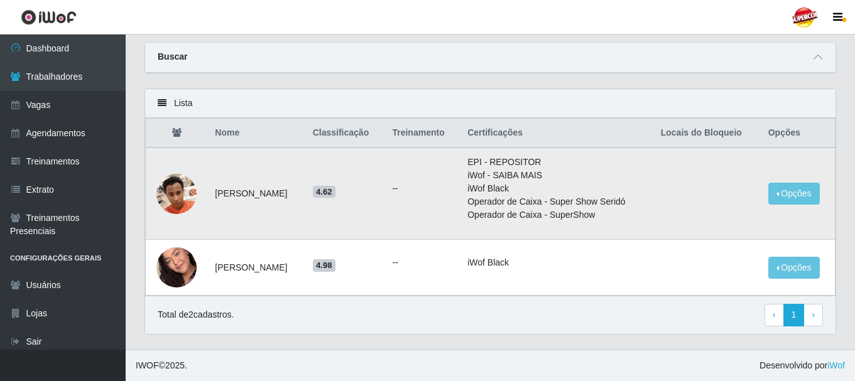
click at [269, 192] on td "Alessandro Paulo da Silva" at bounding box center [255, 194] width 97 height 92
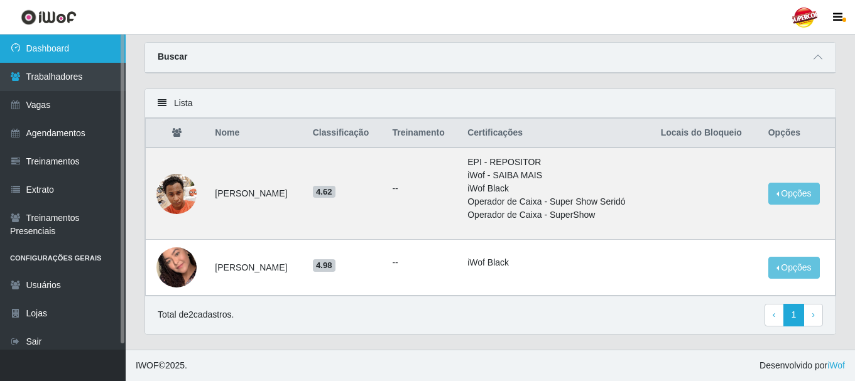
click at [72, 59] on link "Dashboard" at bounding box center [63, 49] width 126 height 28
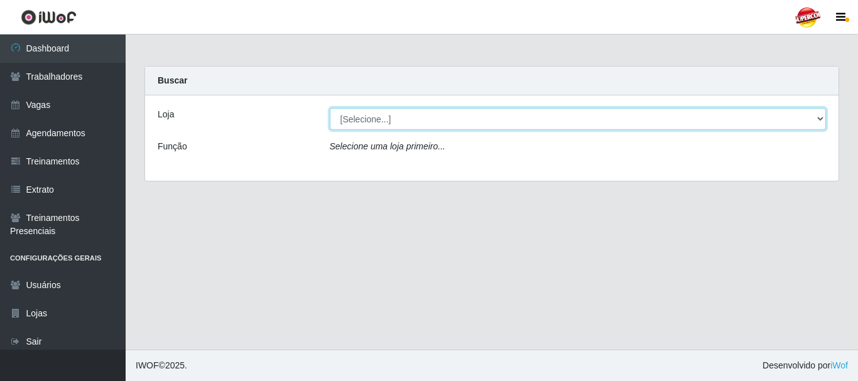
click at [470, 126] on select "[Selecione...] Supercop - [GEOGRAPHIC_DATA]" at bounding box center [578, 119] width 497 height 22
click at [385, 128] on select "[Selecione...] Supercop - [GEOGRAPHIC_DATA]" at bounding box center [578, 119] width 497 height 22
select select "522"
click at [330, 108] on select "[Selecione...] Supercop - [GEOGRAPHIC_DATA]" at bounding box center [578, 119] width 497 height 22
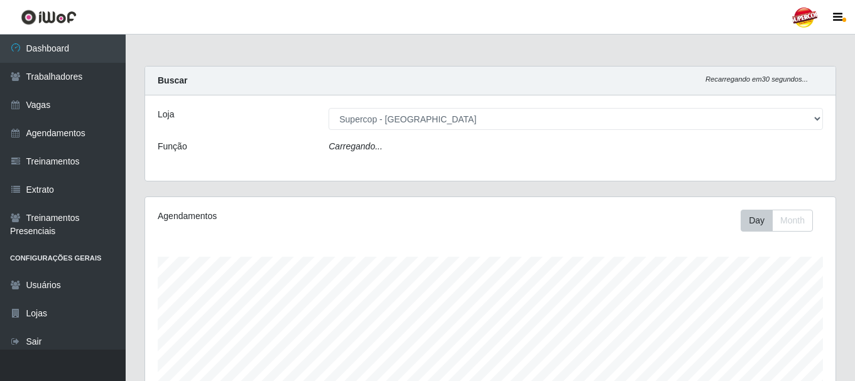
click at [369, 149] on icon "Carregando..." at bounding box center [355, 146] width 54 height 10
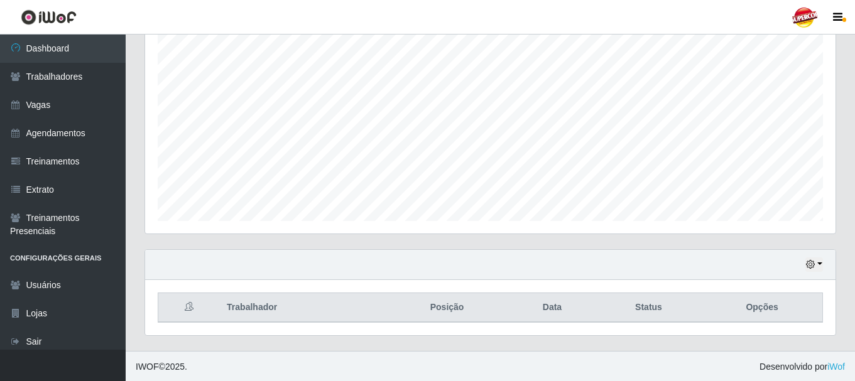
scroll to position [229, 0]
click at [818, 260] on button "button" at bounding box center [814, 263] width 18 height 14
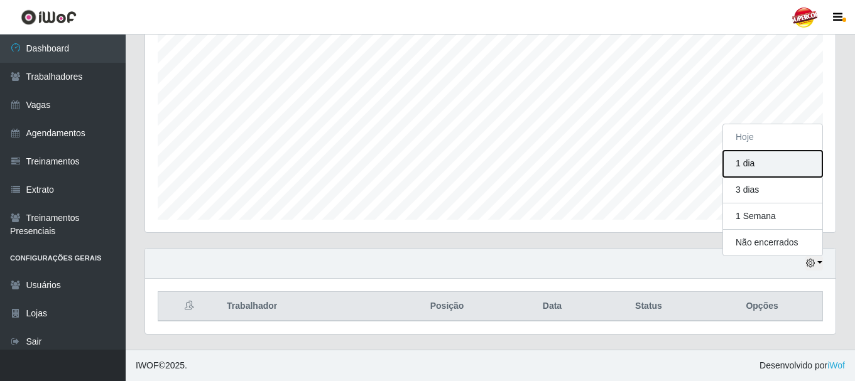
click at [757, 159] on button "1 dia" at bounding box center [772, 164] width 99 height 26
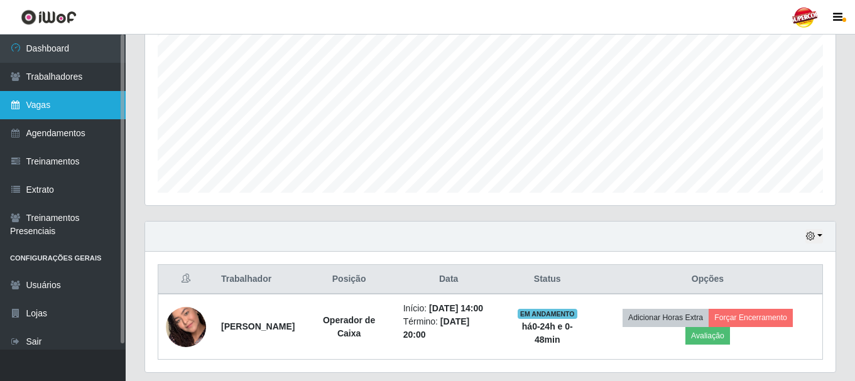
scroll to position [308, 0]
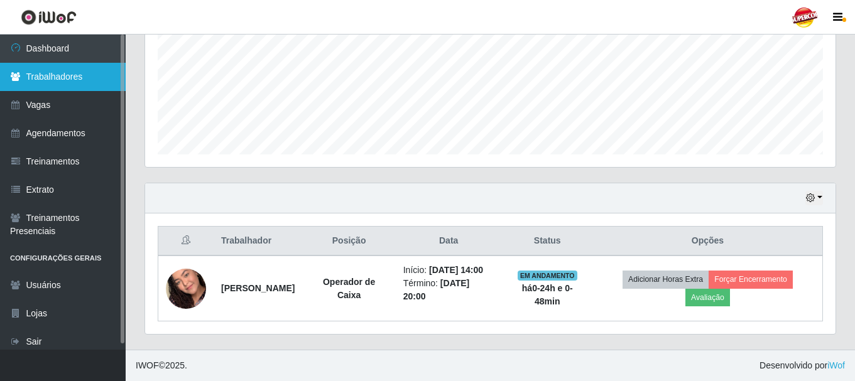
click at [47, 84] on link "Trabalhadores" at bounding box center [63, 77] width 126 height 28
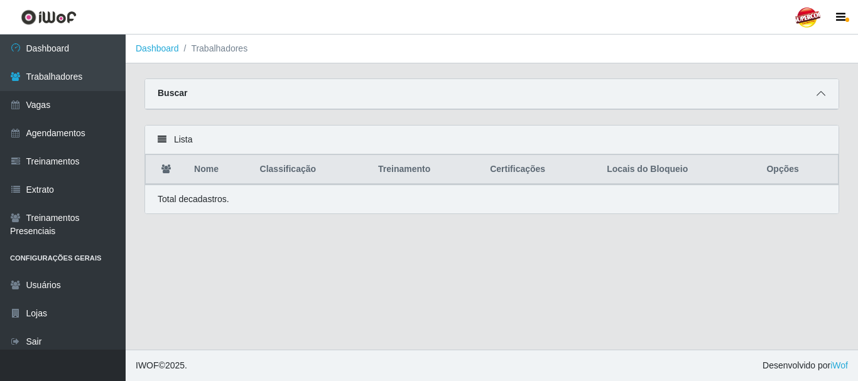
click at [820, 96] on icon at bounding box center [820, 93] width 9 height 9
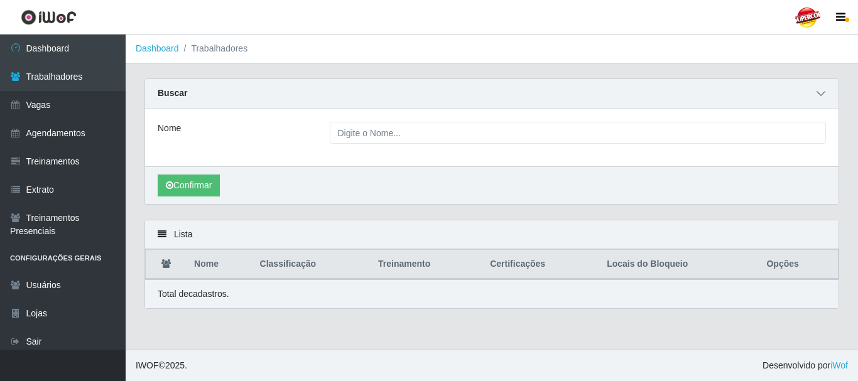
click at [820, 96] on icon at bounding box center [820, 93] width 9 height 9
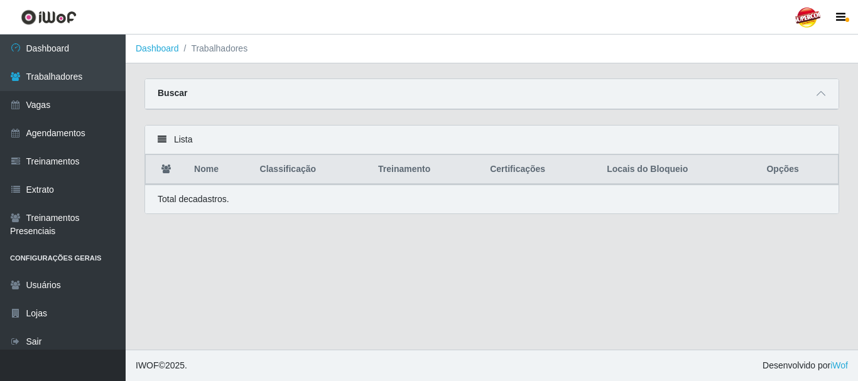
click at [393, 207] on div "Total de cadastros." at bounding box center [491, 199] width 693 height 29
click at [265, 105] on div "Buscar" at bounding box center [491, 94] width 693 height 30
click at [818, 92] on icon at bounding box center [820, 93] width 9 height 9
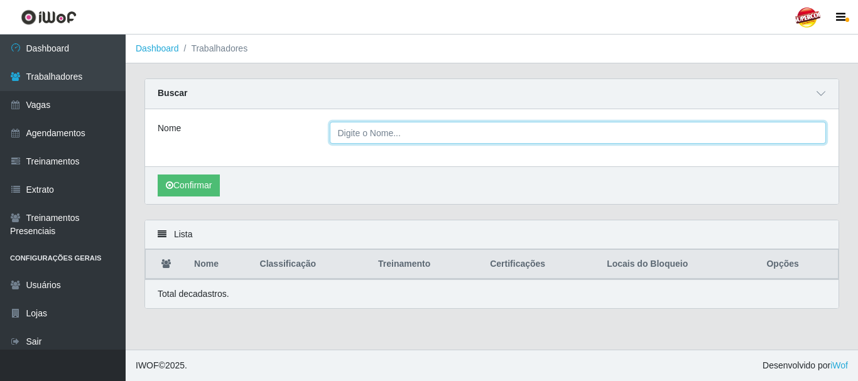
drag, startPoint x: 467, startPoint y: 139, endPoint x: 447, endPoint y: 139, distance: 20.1
click at [467, 139] on input "Nome" at bounding box center [578, 133] width 497 height 22
click at [158, 175] on button "Confirmar" at bounding box center [189, 186] width 62 height 22
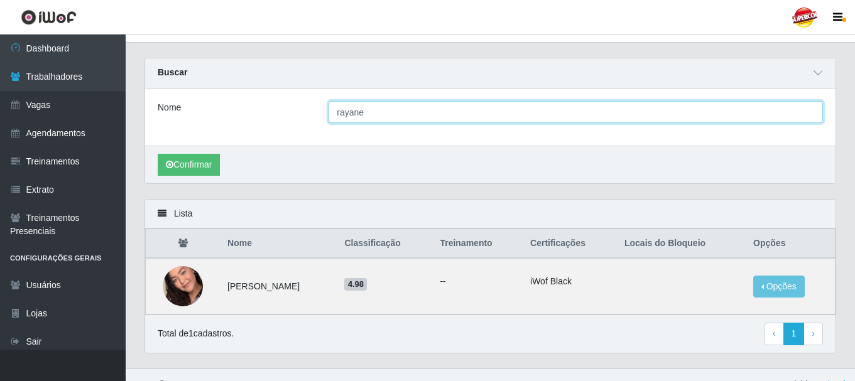
scroll to position [40, 0]
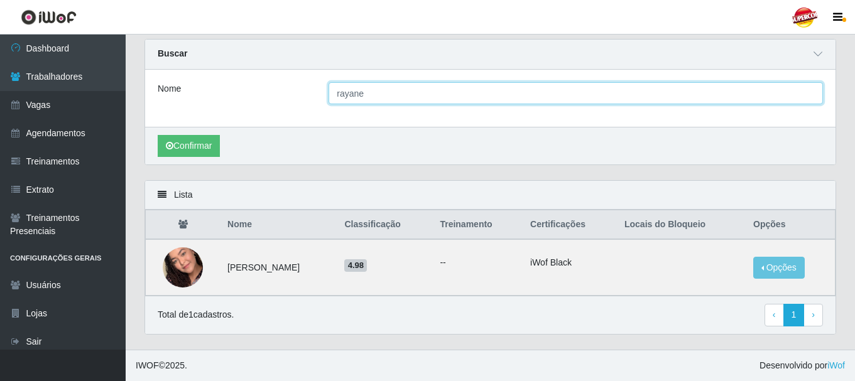
drag, startPoint x: 384, startPoint y: 91, endPoint x: 206, endPoint y: 116, distance: 179.5
click at [339, 92] on input "rayane" at bounding box center [575, 93] width 494 height 22
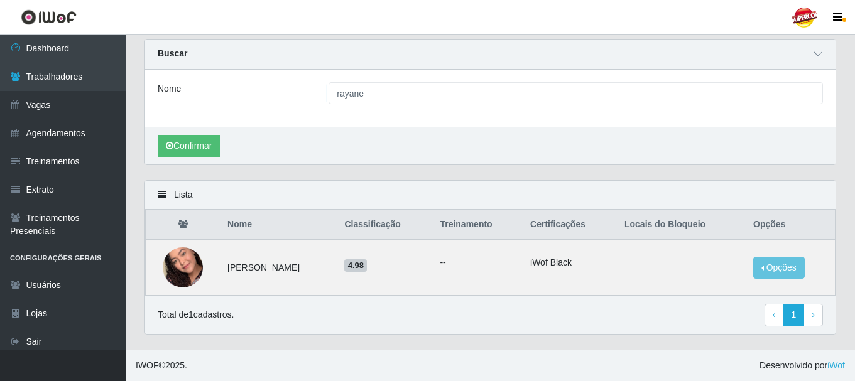
click at [290, 98] on div "Nome rayane" at bounding box center [490, 93] width 684 height 22
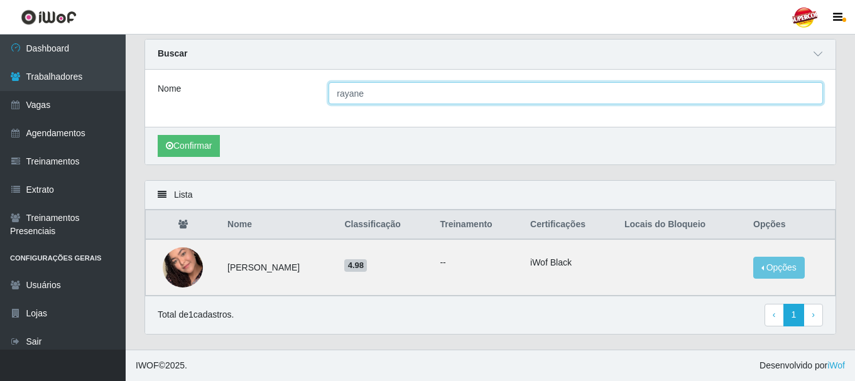
click at [412, 94] on input "rayane" at bounding box center [575, 93] width 494 height 22
type input "ale"
click at [158, 135] on button "Confirmar" at bounding box center [189, 146] width 62 height 22
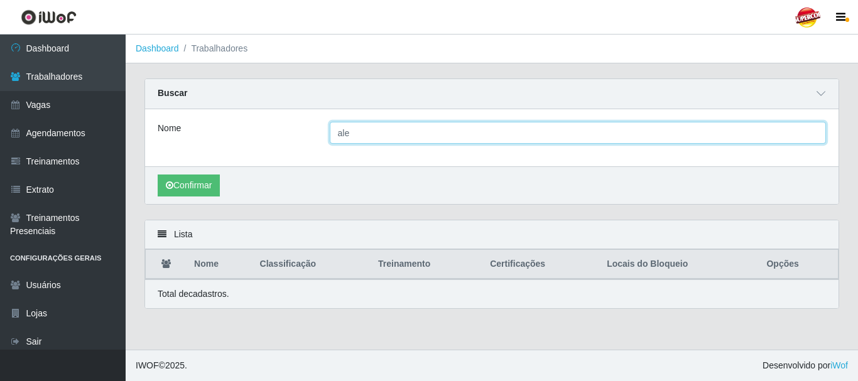
click at [378, 133] on input "ale" at bounding box center [578, 133] width 497 height 22
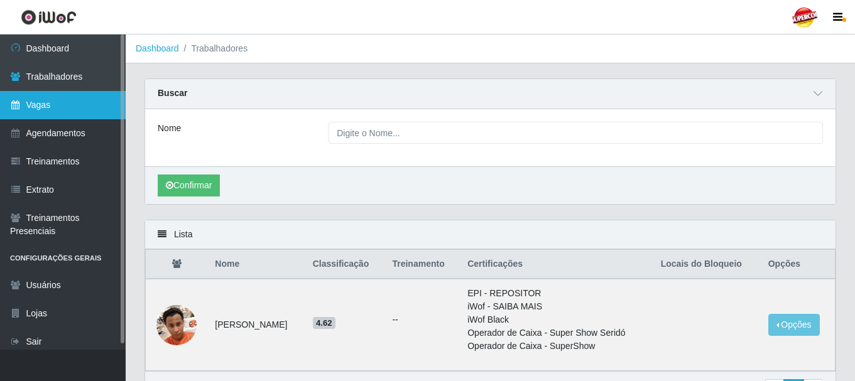
click at [78, 102] on link "Vagas" at bounding box center [63, 105] width 126 height 28
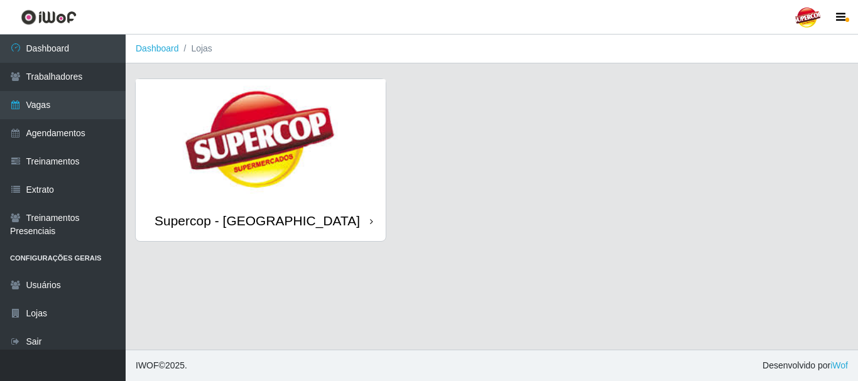
click at [302, 173] on img at bounding box center [261, 139] width 250 height 121
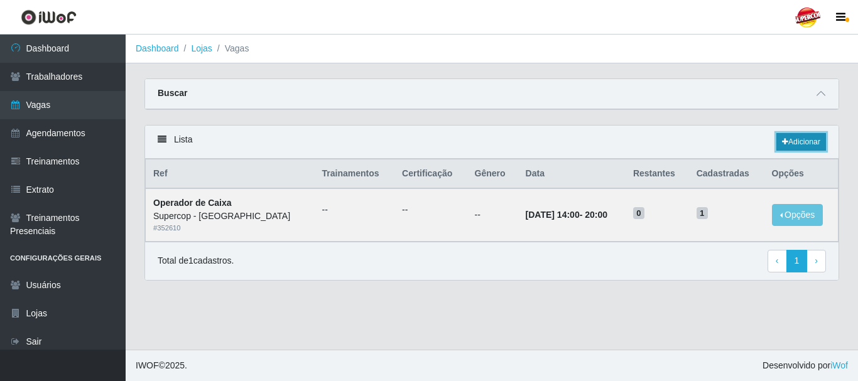
click at [801, 150] on link "Adicionar" at bounding box center [801, 142] width 50 height 18
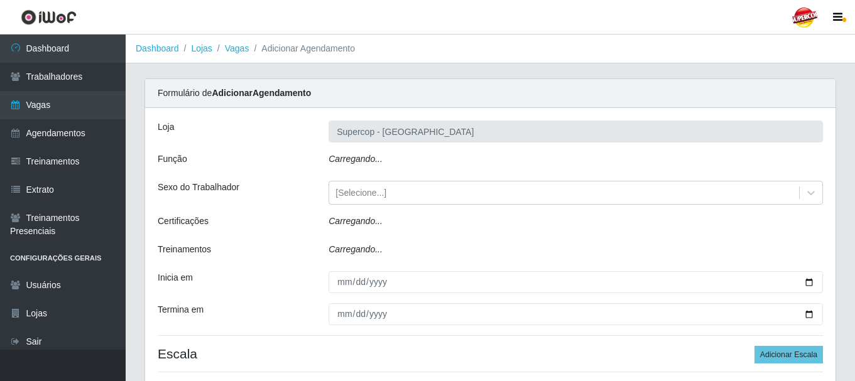
type input "Supercop - [GEOGRAPHIC_DATA]"
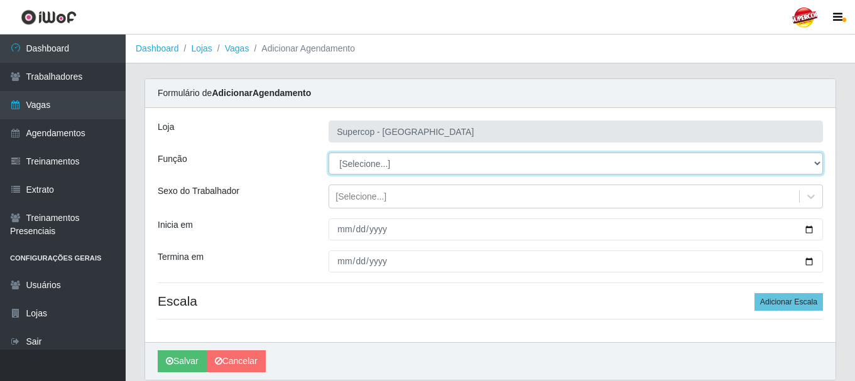
click at [415, 172] on select "[Selecione...] Balconista de Padaria Balconista de Padaria + Balconista de Pada…" at bounding box center [575, 164] width 494 height 22
click at [347, 160] on select "[Selecione...] Balconista de Padaria Balconista de Padaria + Balconista de Pada…" at bounding box center [575, 164] width 494 height 22
click at [350, 160] on select "[Selecione...] Balconista de Padaria Balconista de Padaria + Balconista de Pada…" at bounding box center [575, 164] width 494 height 22
click at [396, 171] on select "[Selecione...] Balconista de Padaria Balconista de Padaria + Balconista de Pada…" at bounding box center [575, 164] width 494 height 22
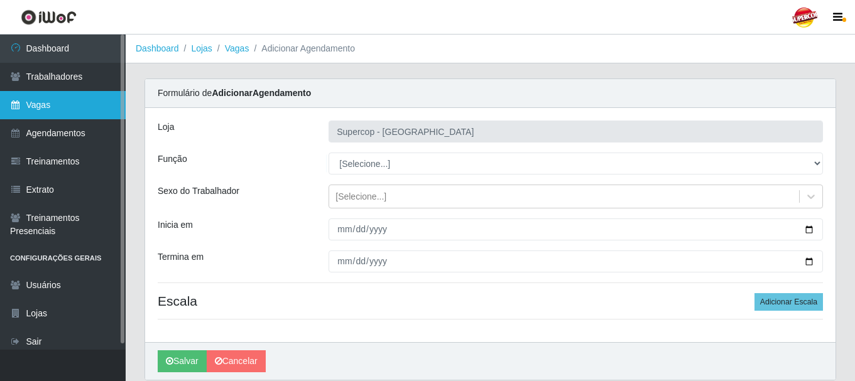
click at [19, 93] on link "Vagas" at bounding box center [63, 105] width 126 height 28
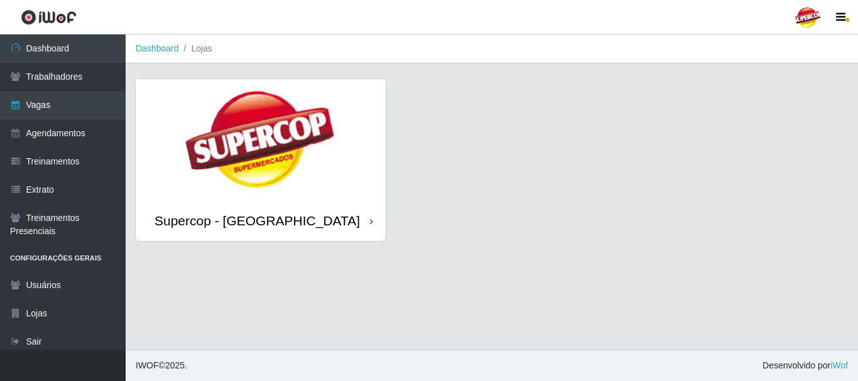
click at [326, 214] on div "Supercop - [GEOGRAPHIC_DATA]" at bounding box center [261, 220] width 250 height 41
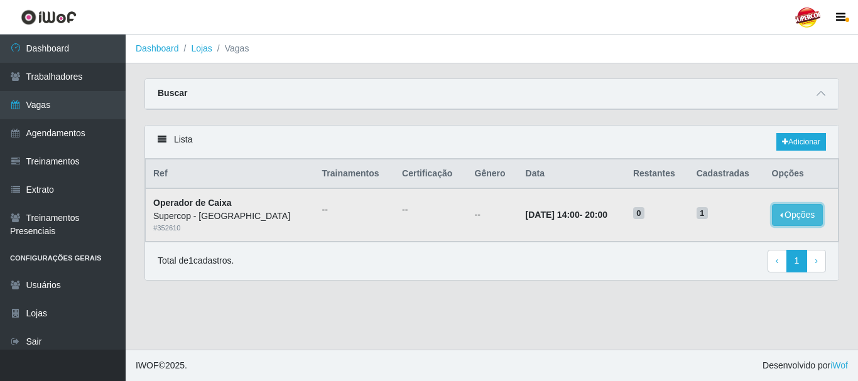
click at [796, 214] on button "Opções" at bounding box center [798, 215] width 52 height 22
click at [803, 225] on button "Opções" at bounding box center [798, 215] width 52 height 22
click at [548, 225] on td "01/10/2025, 14:00 - 20:00" at bounding box center [571, 214] width 107 height 53
click at [212, 207] on strong "Operador de Caixa" at bounding box center [192, 203] width 79 height 10
click at [165, 170] on th "Ref" at bounding box center [230, 175] width 169 height 30
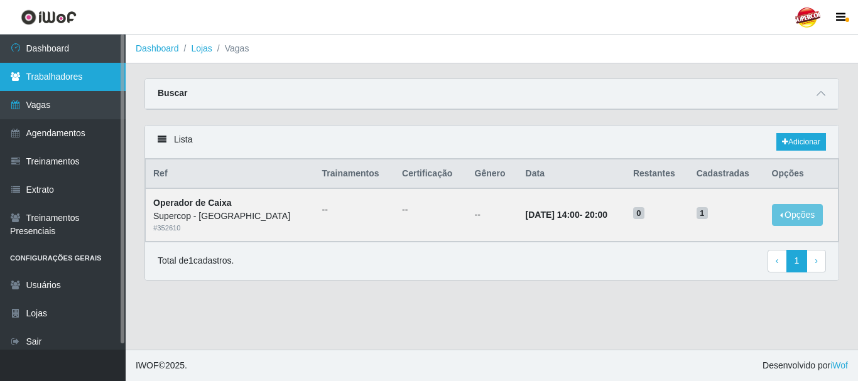
click at [37, 85] on link "Trabalhadores" at bounding box center [63, 77] width 126 height 28
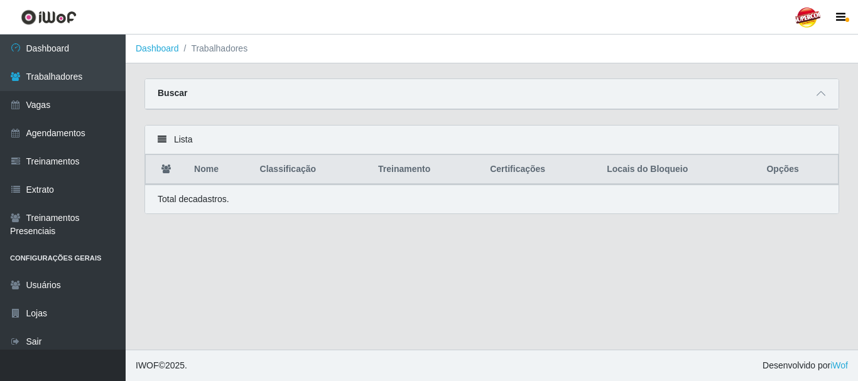
click at [833, 94] on div "Buscar" at bounding box center [491, 94] width 693 height 30
click at [827, 92] on span at bounding box center [820, 94] width 15 height 14
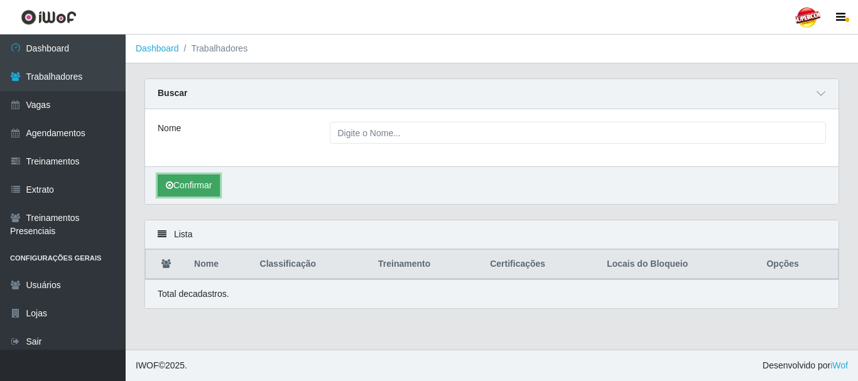
click at [198, 181] on button "Confirmar" at bounding box center [189, 186] width 62 height 22
click at [198, 188] on button "Confirmar" at bounding box center [189, 186] width 62 height 22
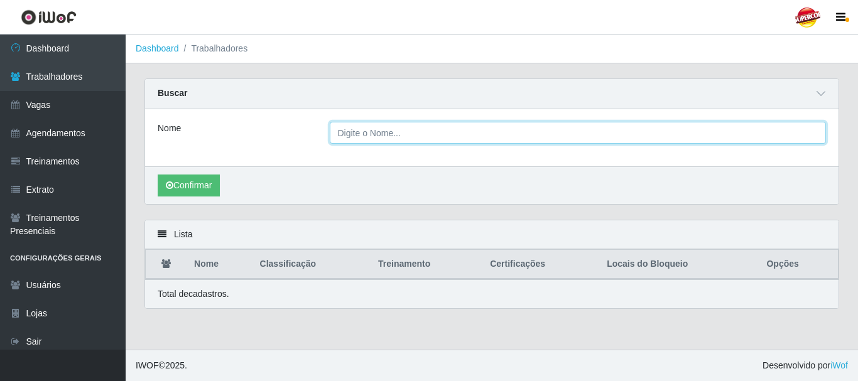
click at [646, 134] on input "Nome" at bounding box center [578, 133] width 497 height 22
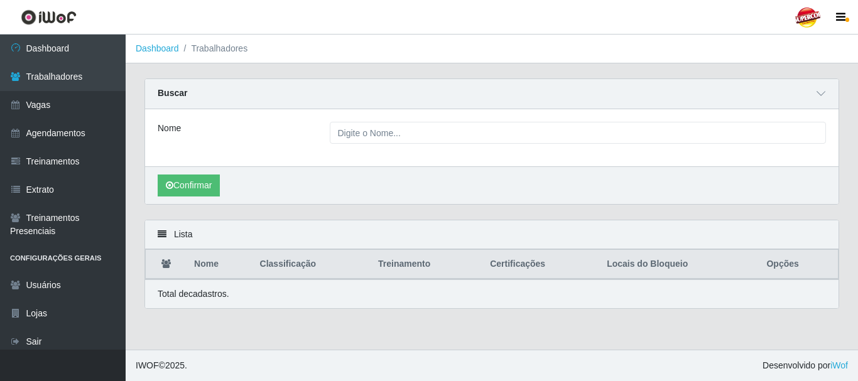
click at [325, 170] on div "Confirmar" at bounding box center [491, 185] width 693 height 38
drag, startPoint x: 169, startPoint y: 244, endPoint x: 166, endPoint y: 232, distance: 11.6
click at [167, 235] on div "Lista" at bounding box center [491, 234] width 693 height 29
click at [166, 234] on div "Lista" at bounding box center [491, 234] width 693 height 29
click at [166, 232] on div "Lista" at bounding box center [491, 234] width 693 height 29
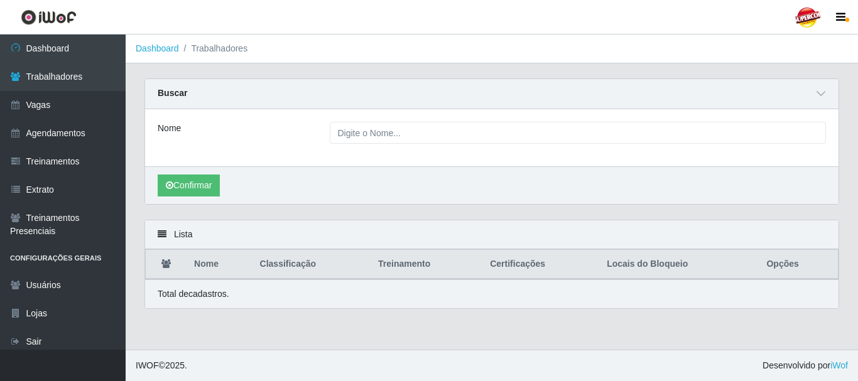
drag, startPoint x: 166, startPoint y: 232, endPoint x: 173, endPoint y: 230, distance: 7.4
click at [166, 232] on div "Lista" at bounding box center [491, 234] width 693 height 29
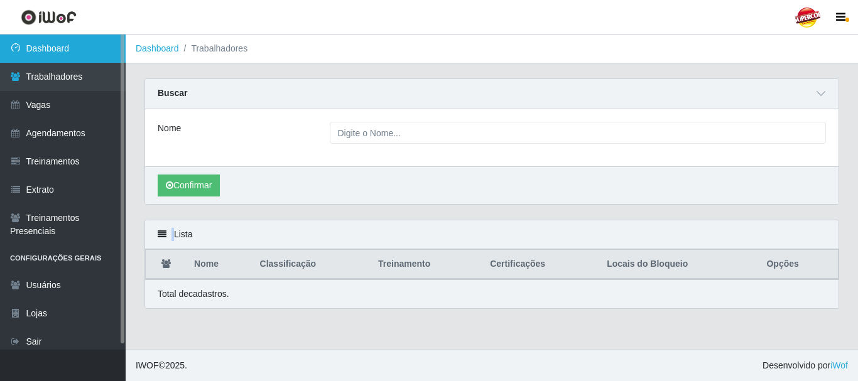
click at [59, 54] on link "Dashboard" at bounding box center [63, 49] width 126 height 28
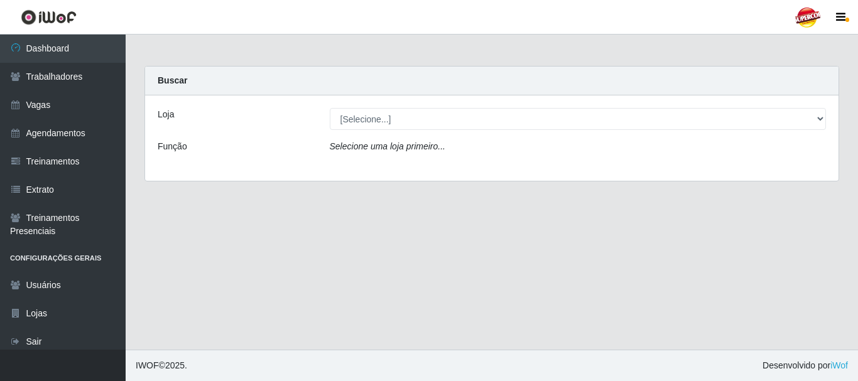
click at [485, 101] on div "Loja [Selecione...] Supercop - São Francisco Função Selecione uma loja primeiro…" at bounding box center [491, 137] width 693 height 85
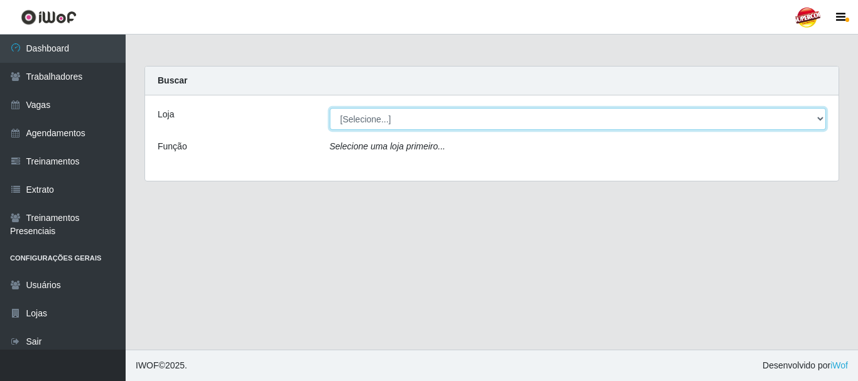
drag, startPoint x: 406, startPoint y: 119, endPoint x: 386, endPoint y: 129, distance: 22.2
click at [406, 119] on select "[Selecione...] Supercop - [GEOGRAPHIC_DATA]" at bounding box center [578, 119] width 497 height 22
select select "522"
click at [330, 108] on select "[Selecione...] Supercop - [GEOGRAPHIC_DATA]" at bounding box center [578, 119] width 497 height 22
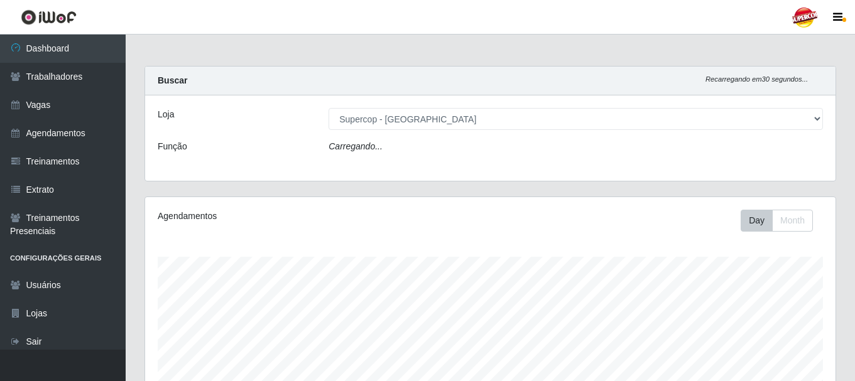
click at [345, 163] on div "Loja [Selecione...] Supercop - São Francisco Função Carregando..." at bounding box center [490, 137] width 690 height 85
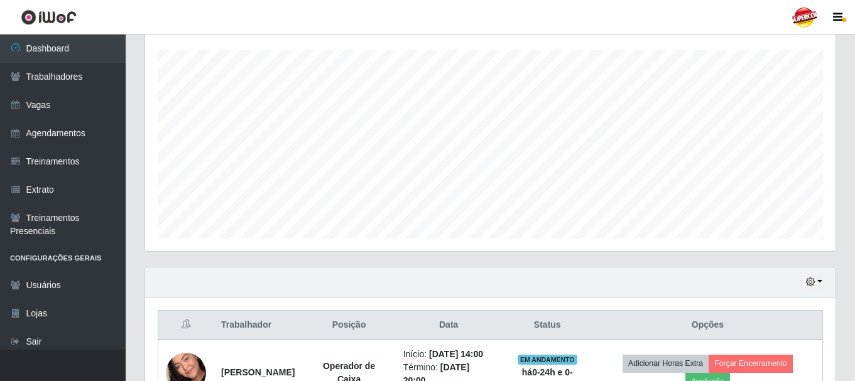
scroll to position [308, 0]
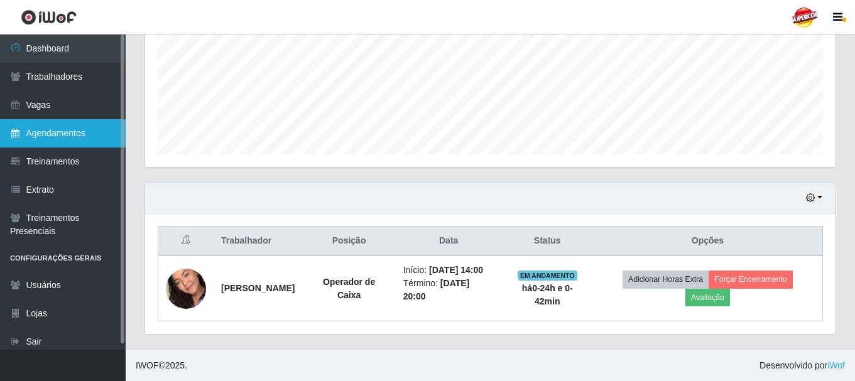
click at [79, 138] on link "Agendamentos" at bounding box center [63, 133] width 126 height 28
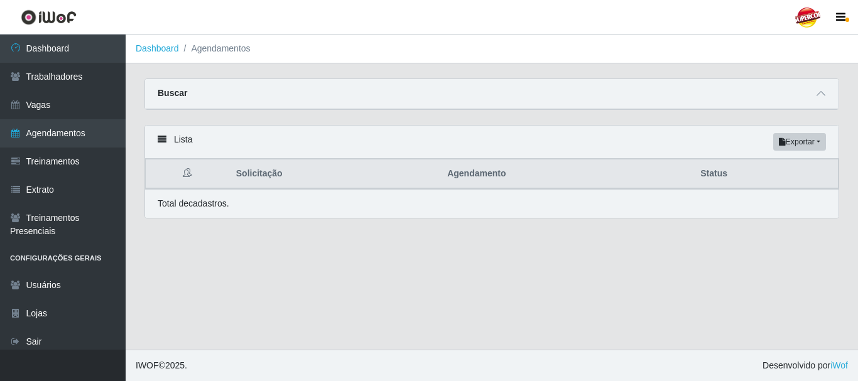
click at [801, 100] on div "Buscar" at bounding box center [491, 94] width 693 height 30
drag, startPoint x: 801, startPoint y: 100, endPoint x: 823, endPoint y: 102, distance: 22.7
click at [801, 100] on div "Buscar" at bounding box center [491, 94] width 693 height 30
click at [830, 101] on div "Buscar" at bounding box center [491, 94] width 693 height 30
click at [825, 95] on span at bounding box center [820, 94] width 15 height 14
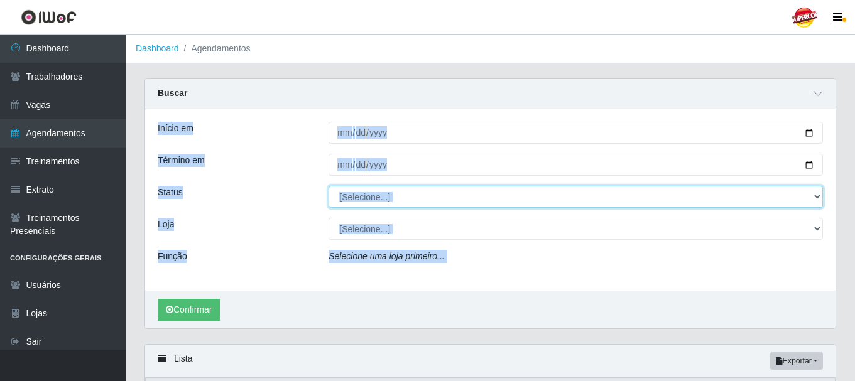
click at [438, 187] on select "[Selecione...] AGENDADO AGUARDANDO LIBERAR EM ANDAMENTO EM REVISÃO FINALIZADO C…" at bounding box center [575, 197] width 494 height 22
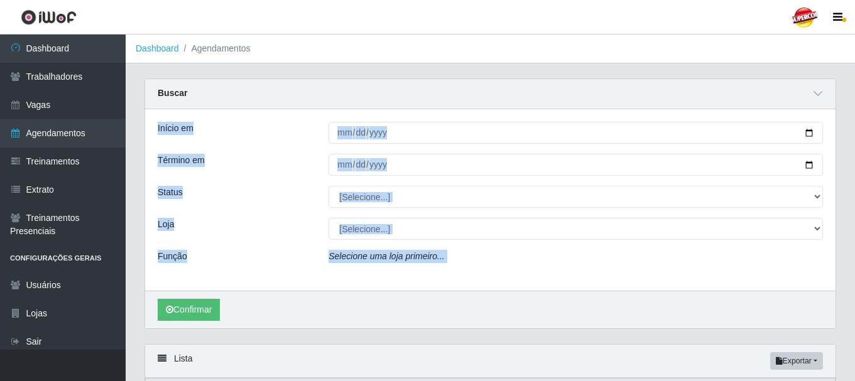
click at [363, 183] on div "Início em Término em Status [Selecione...] AGENDADO AGUARDANDO LIBERAR EM ANDAM…" at bounding box center [490, 200] width 690 height 182
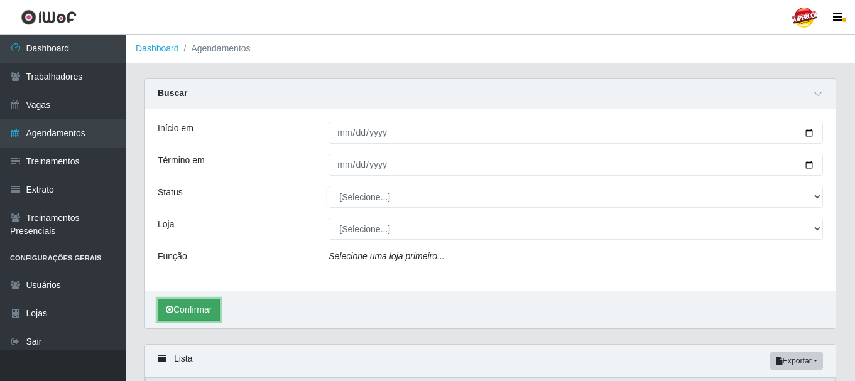
click at [204, 305] on button "Confirmar" at bounding box center [189, 310] width 62 height 22
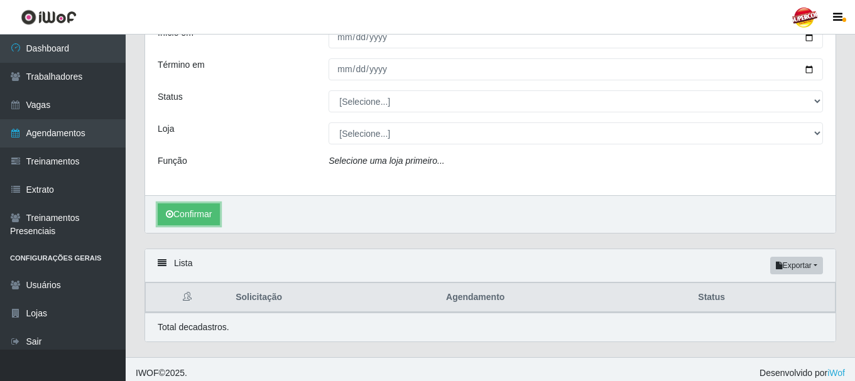
scroll to position [41, 0]
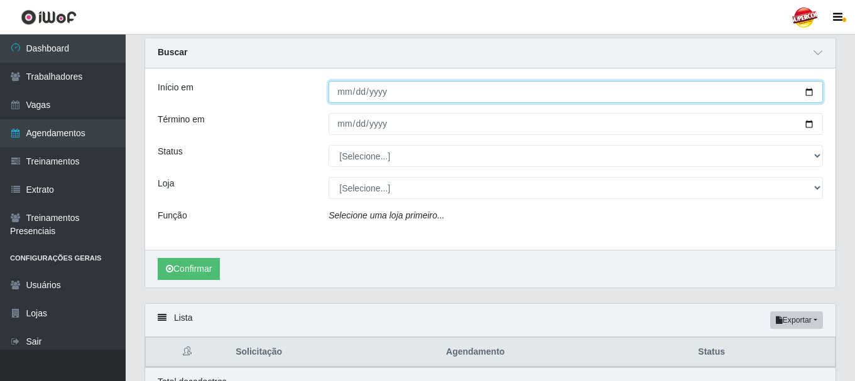
click at [402, 98] on input "Início em" at bounding box center [575, 92] width 494 height 22
click at [391, 99] on input "Início em" at bounding box center [575, 92] width 494 height 22
click at [433, 96] on input "Início em" at bounding box center [575, 92] width 494 height 22
click at [810, 89] on input "Início em" at bounding box center [575, 92] width 494 height 22
type input "2025-09-30"
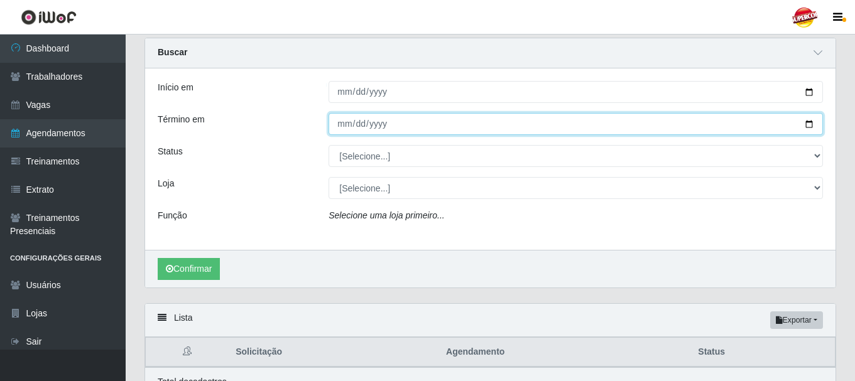
click at [809, 133] on input "Término em" at bounding box center [575, 124] width 494 height 22
click at [808, 129] on input "Término em" at bounding box center [575, 124] width 494 height 22
type input "2025-10-30"
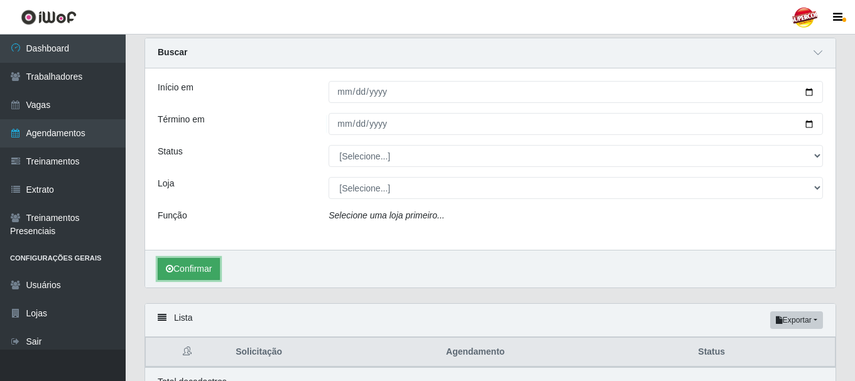
click at [166, 266] on icon "submit" at bounding box center [170, 268] width 8 height 9
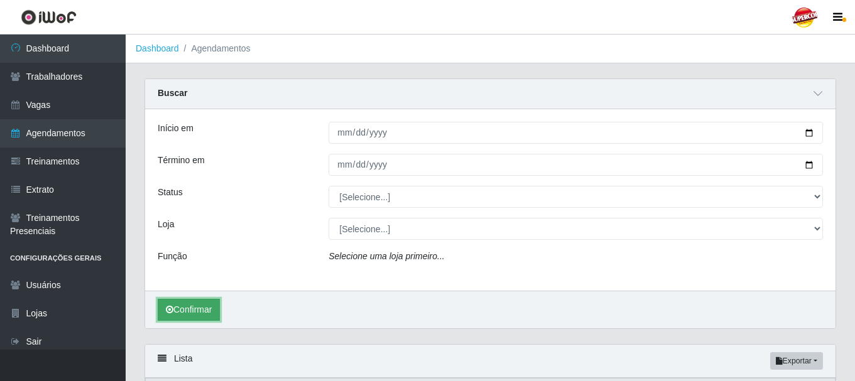
click at [200, 309] on button "Confirmar" at bounding box center [189, 310] width 62 height 22
click at [357, 252] on icon "Selecione uma loja primeiro..." at bounding box center [386, 256] width 116 height 10
click at [359, 260] on icon "Selecione uma loja primeiro..." at bounding box center [386, 256] width 116 height 10
click at [348, 258] on icon "Selecione uma loja primeiro..." at bounding box center [386, 256] width 116 height 10
click at [296, 258] on div "Função" at bounding box center [233, 259] width 171 height 18
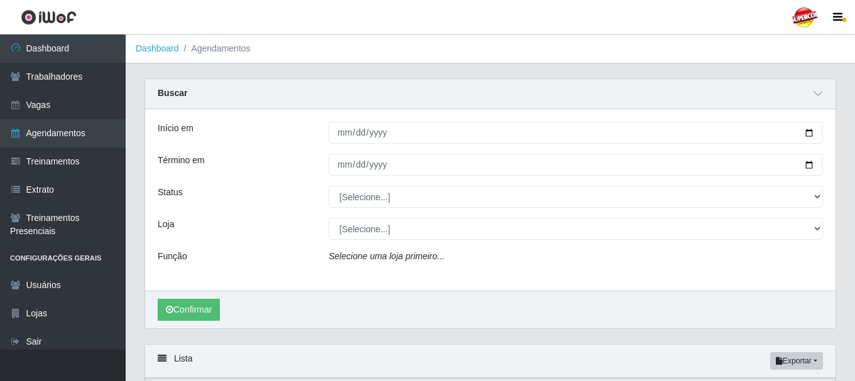
click at [393, 255] on icon "Selecione uma loja primeiro..." at bounding box center [386, 256] width 116 height 10
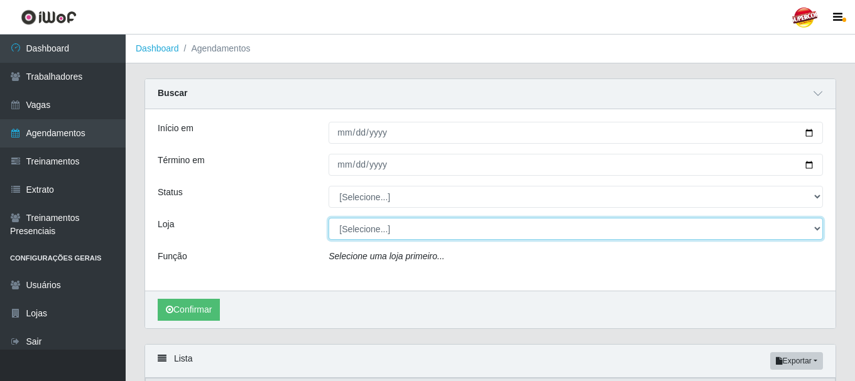
click at [361, 226] on select "[Selecione...] Supercop - [GEOGRAPHIC_DATA]" at bounding box center [575, 229] width 494 height 22
select select "522"
click at [328, 219] on select "[Selecione...] Supercop - [GEOGRAPHIC_DATA]" at bounding box center [575, 229] width 494 height 22
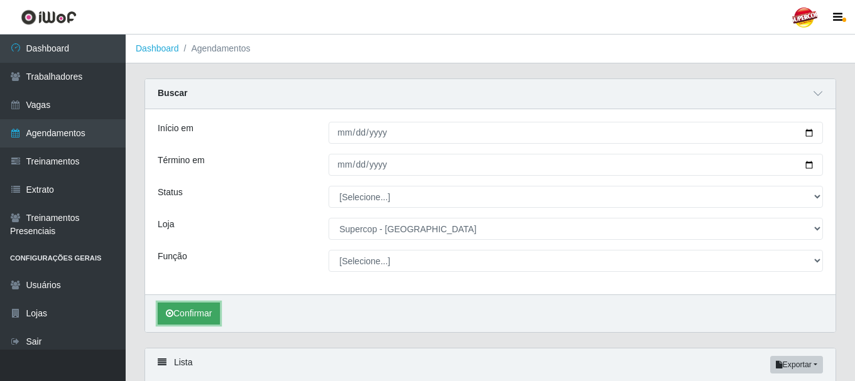
click at [219, 314] on button "Confirmar" at bounding box center [189, 314] width 62 height 22
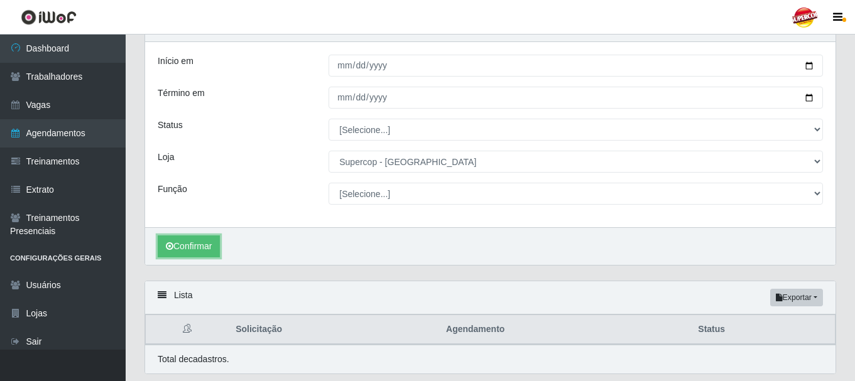
scroll to position [107, 0]
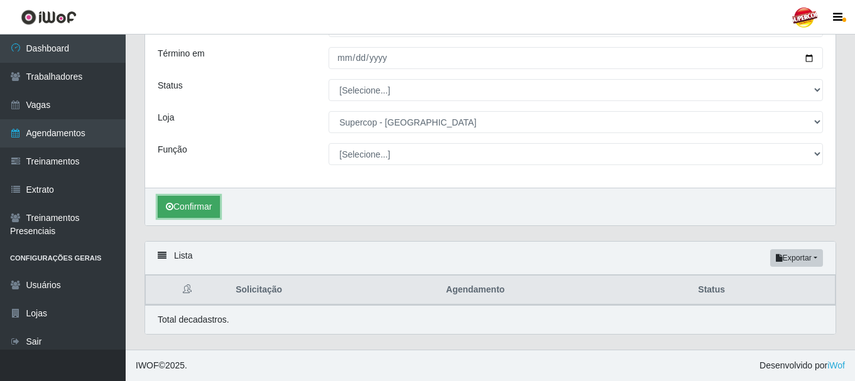
click at [211, 209] on button "Confirmar" at bounding box center [189, 207] width 62 height 22
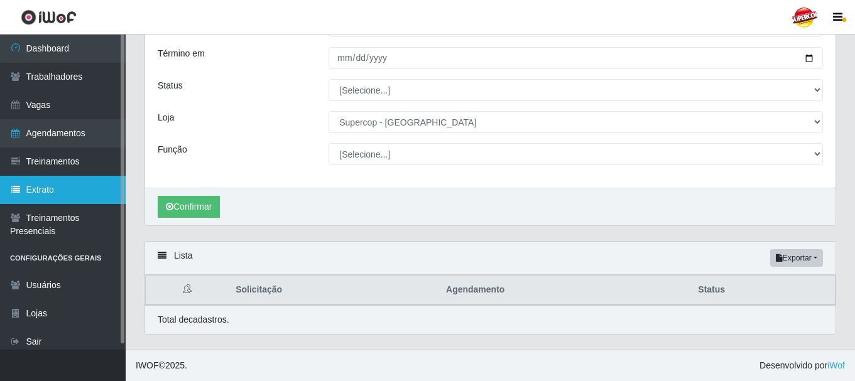
click at [77, 188] on link "Extrato" at bounding box center [63, 190] width 126 height 28
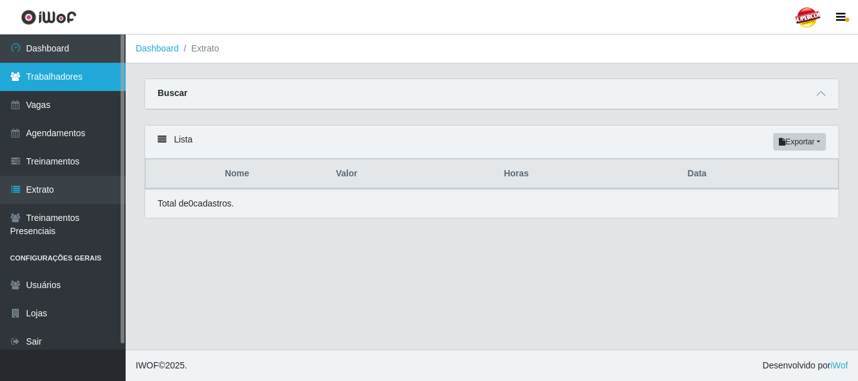
click at [70, 84] on link "Trabalhadores" at bounding box center [63, 77] width 126 height 28
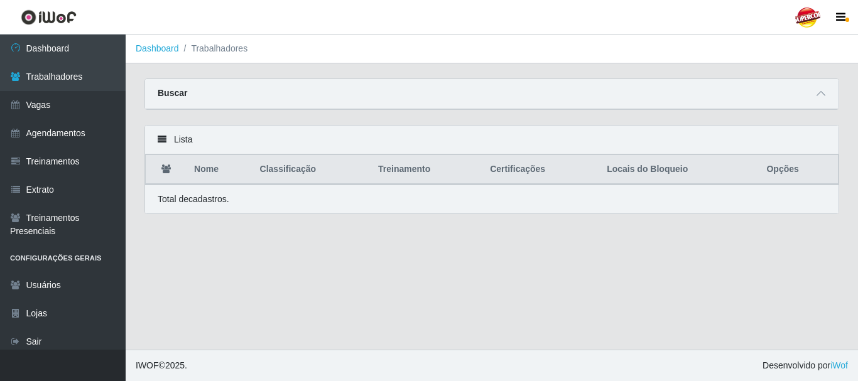
click at [771, 104] on div "Buscar" at bounding box center [491, 94] width 693 height 30
click at [830, 95] on div "Buscar" at bounding box center [491, 94] width 693 height 30
click at [820, 88] on span at bounding box center [820, 94] width 15 height 14
click at [160, 134] on div "Lista" at bounding box center [491, 140] width 693 height 29
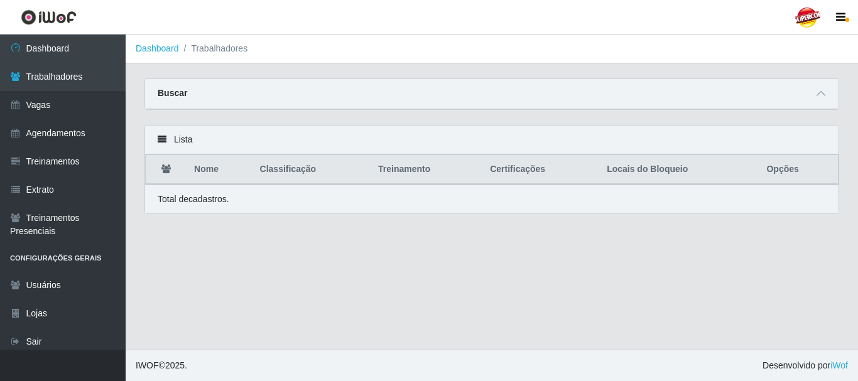
click at [229, 83] on div "Buscar" at bounding box center [491, 94] width 693 height 30
click at [816, 100] on span at bounding box center [820, 94] width 15 height 14
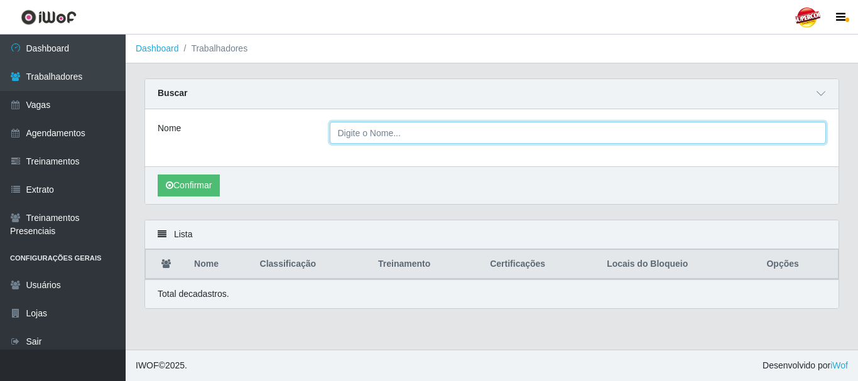
click at [389, 132] on input "Nome" at bounding box center [578, 133] width 497 height 22
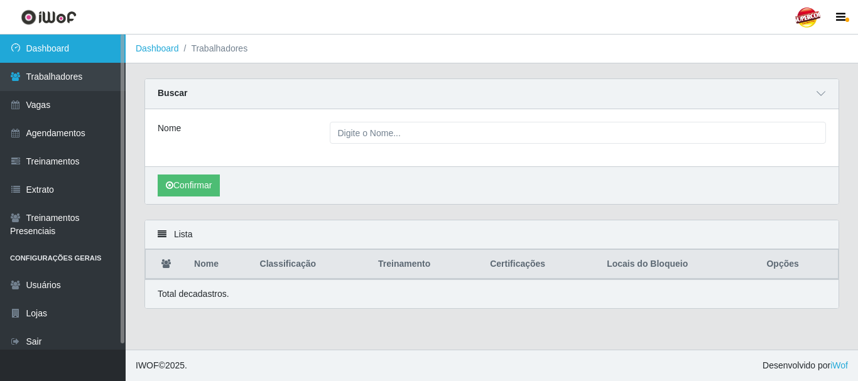
click at [82, 49] on link "Dashboard" at bounding box center [63, 49] width 126 height 28
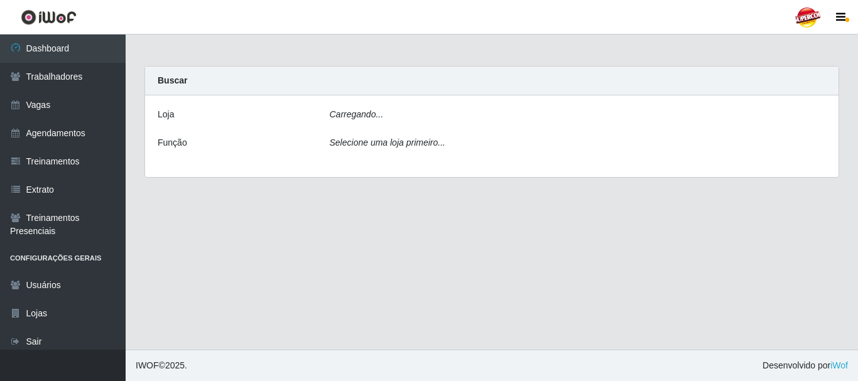
click at [408, 120] on div "Carregando..." at bounding box center [578, 117] width 516 height 18
click at [355, 153] on div "Selecione uma loja primeiro..." at bounding box center [578, 149] width 516 height 18
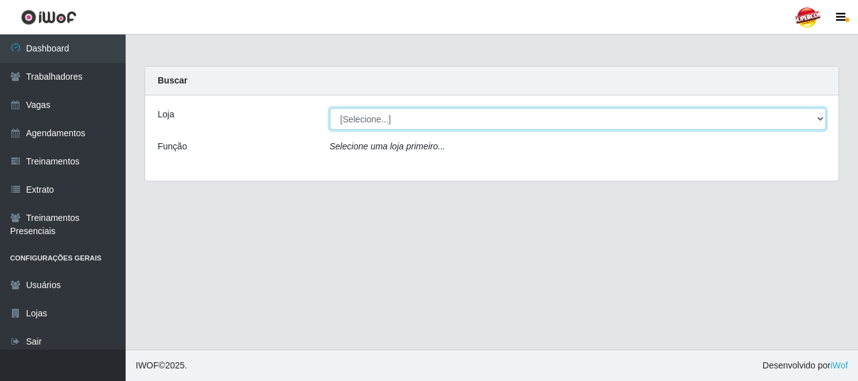
click at [386, 128] on select "[Selecione...] Supercop - [GEOGRAPHIC_DATA]" at bounding box center [578, 119] width 497 height 22
select select "522"
click at [330, 108] on select "[Selecione...] Supercop - [GEOGRAPHIC_DATA]" at bounding box center [578, 119] width 497 height 22
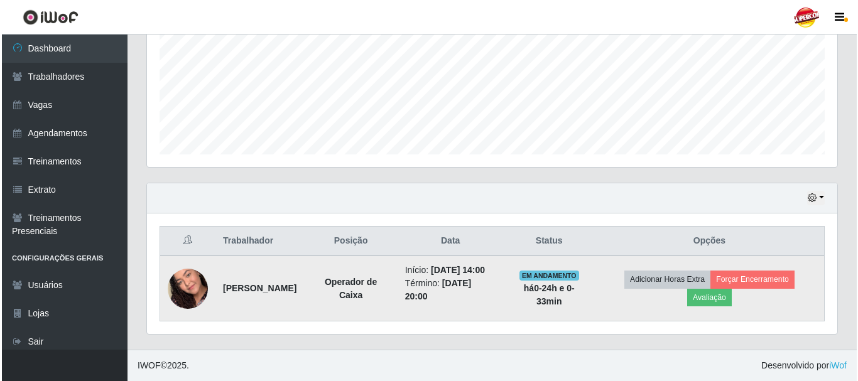
scroll to position [308, 0]
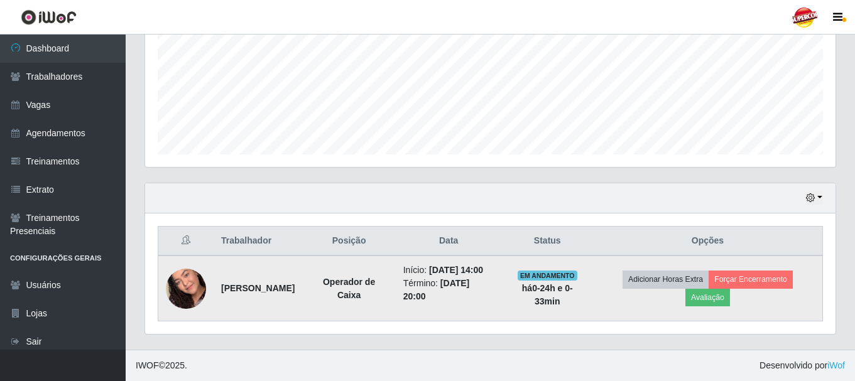
click at [202, 277] on img at bounding box center [186, 289] width 40 height 72
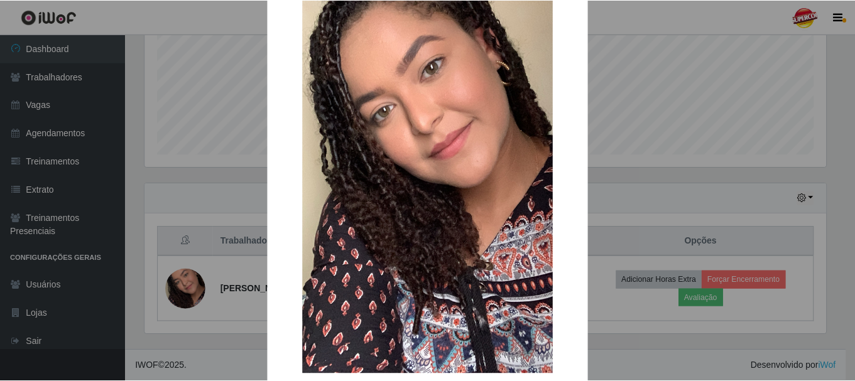
scroll to position [175, 0]
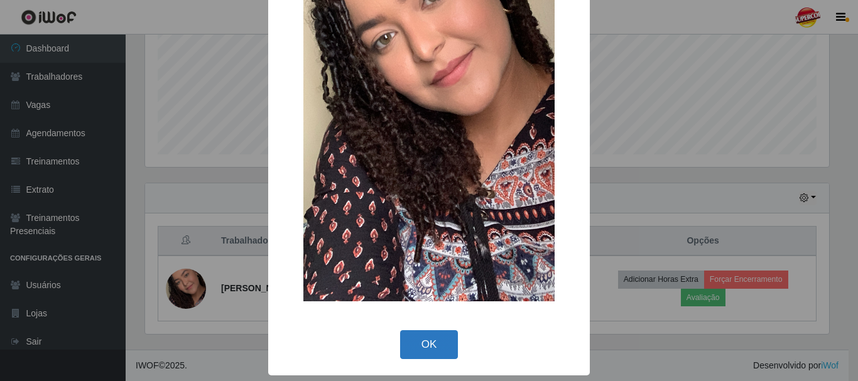
click at [411, 337] on button "OK" at bounding box center [429, 345] width 58 height 30
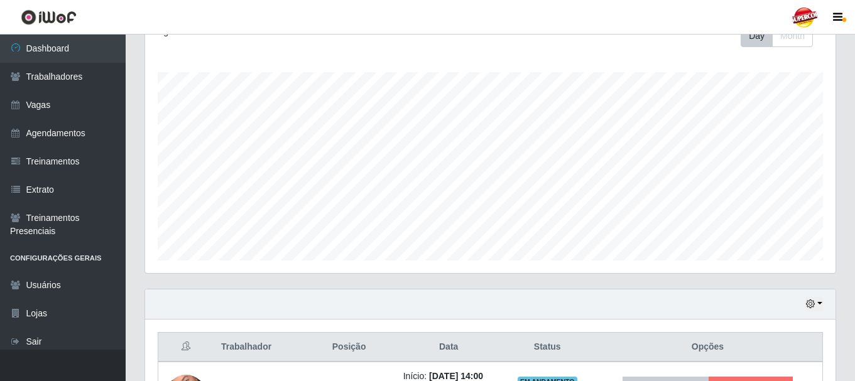
scroll to position [0, 0]
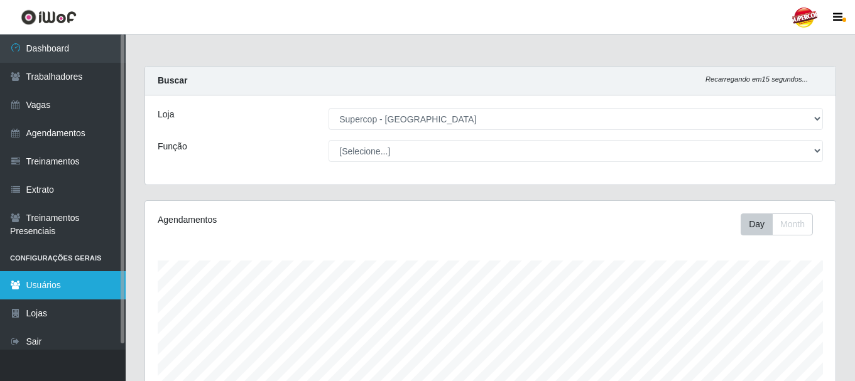
click at [63, 293] on link "Usuários" at bounding box center [63, 285] width 126 height 28
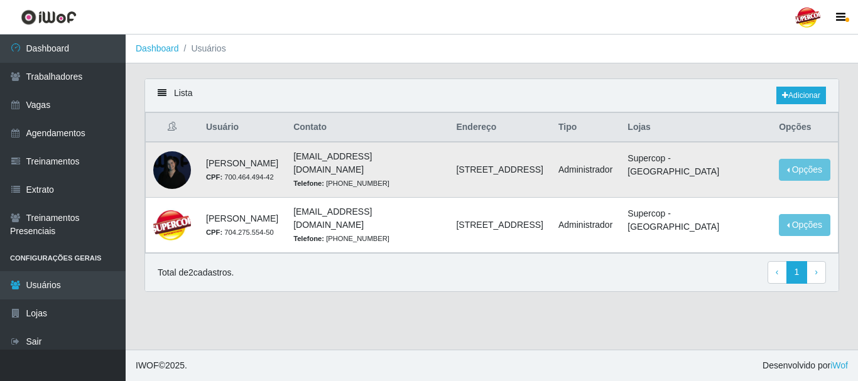
drag, startPoint x: 420, startPoint y: 180, endPoint x: 372, endPoint y: 180, distance: 47.7
click at [372, 180] on td "anacarina390@supercopsfco.com Telefone: (84) 99458-0153" at bounding box center [367, 170] width 163 height 56
click at [182, 168] on div at bounding box center [172, 170] width 38 height 38
click at [170, 165] on div at bounding box center [172, 170] width 38 height 38
drag, startPoint x: 421, startPoint y: 179, endPoint x: 367, endPoint y: 180, distance: 54.0
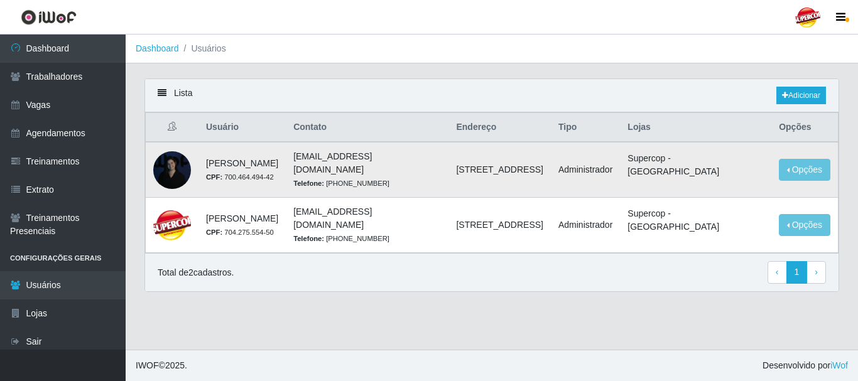
click at [367, 180] on td "anacarina390@supercopsfco.com Telefone: (84) 99458-0153" at bounding box center [367, 170] width 163 height 56
click at [367, 180] on small "Telefone: (84) 99458-0153" at bounding box center [341, 184] width 96 height 8
click at [794, 164] on button "Opções" at bounding box center [805, 170] width 52 height 22
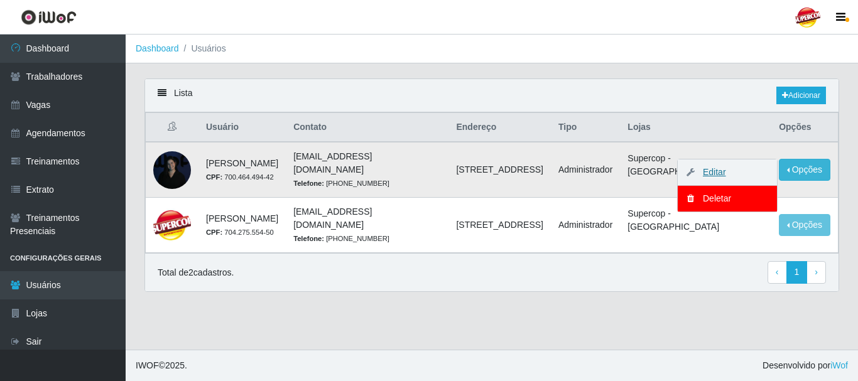
click at [708, 169] on link "Editar" at bounding box center [708, 172] width 36 height 10
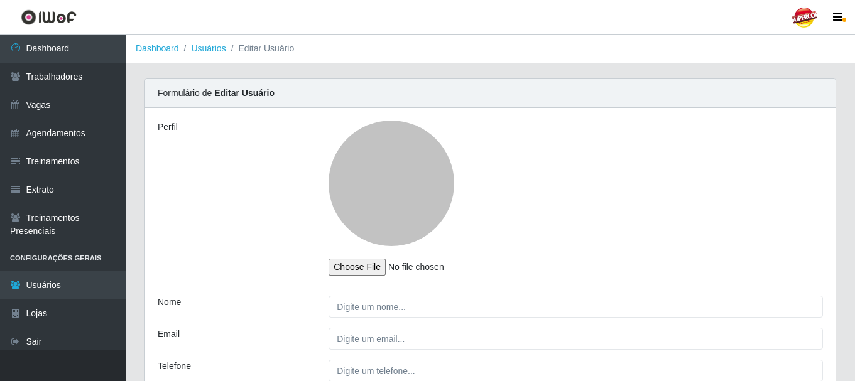
type input "Ana Carina de Medeiros Lopes"
type input "anacarina390@supercopsfco.com"
type input "(84) 99458-0153"
type input "700.464.494-42"
type input "Av das Tulipas 1323,01"
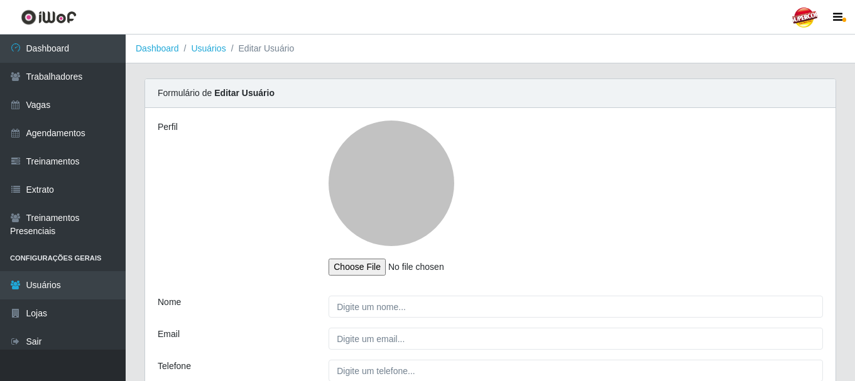
select select "1"
checkbox input "true"
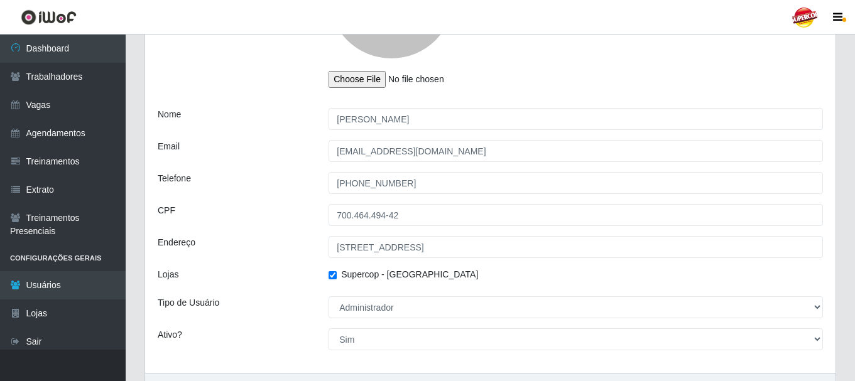
scroll to position [188, 0]
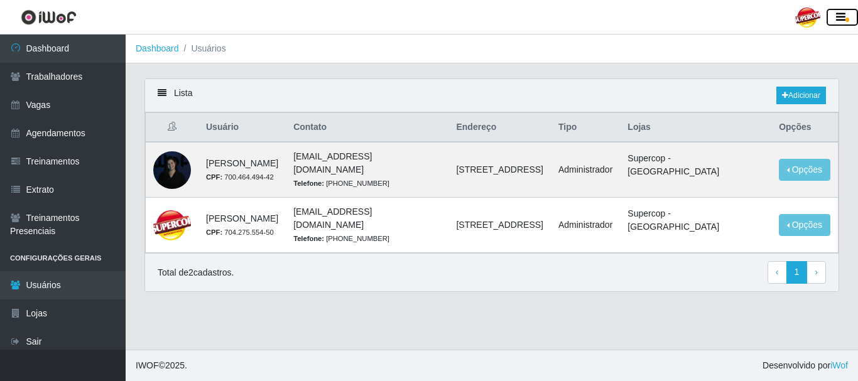
click at [848, 13] on button "button" at bounding box center [842, 18] width 31 height 18
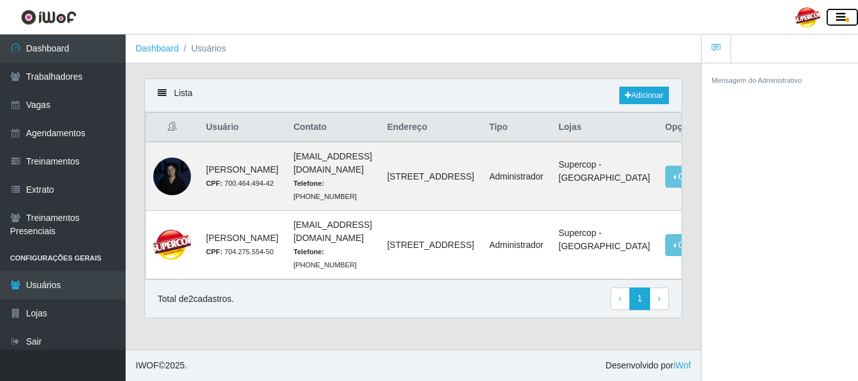
click at [848, 13] on button "button" at bounding box center [842, 18] width 31 height 18
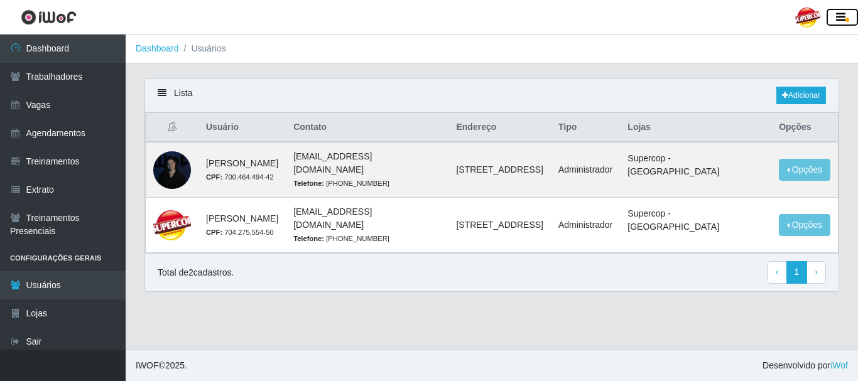
click at [839, 22] on icon "button" at bounding box center [840, 17] width 9 height 11
